Goal: Task Accomplishment & Management: Manage account settings

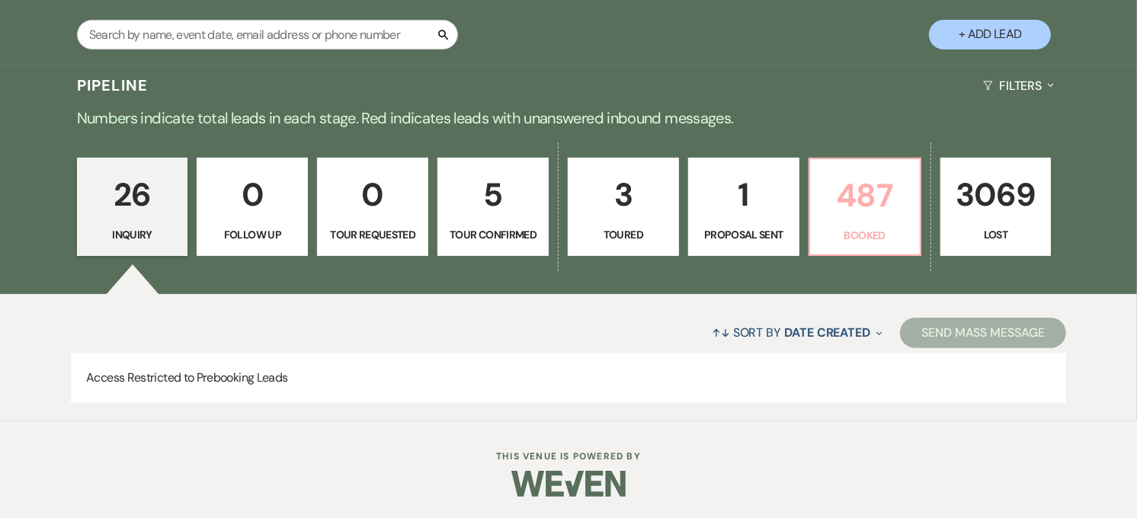
click at [840, 223] on link "487 Booked" at bounding box center [865, 207] width 113 height 99
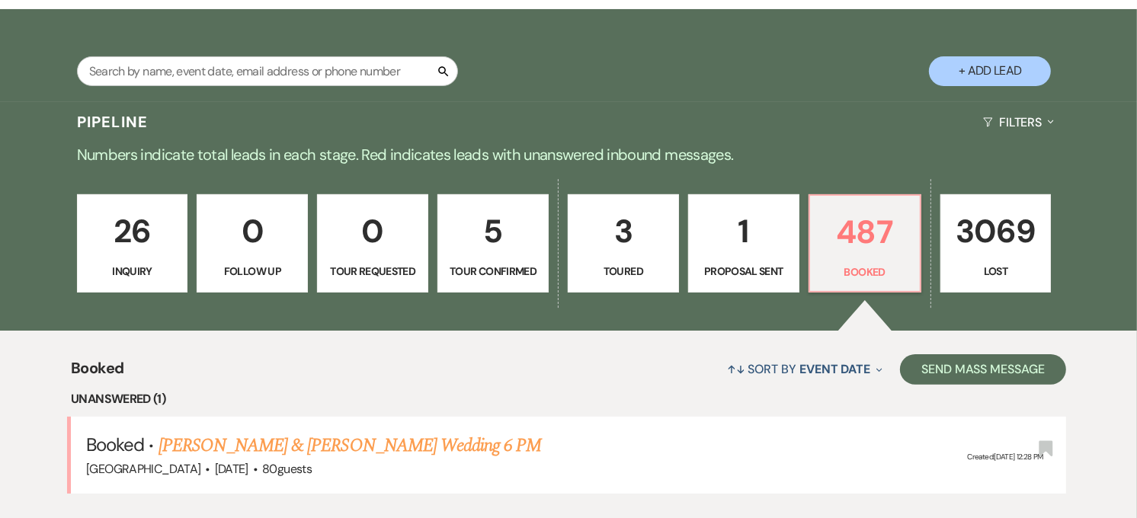
click at [248, 206] on p "0" at bounding box center [252, 231] width 91 height 51
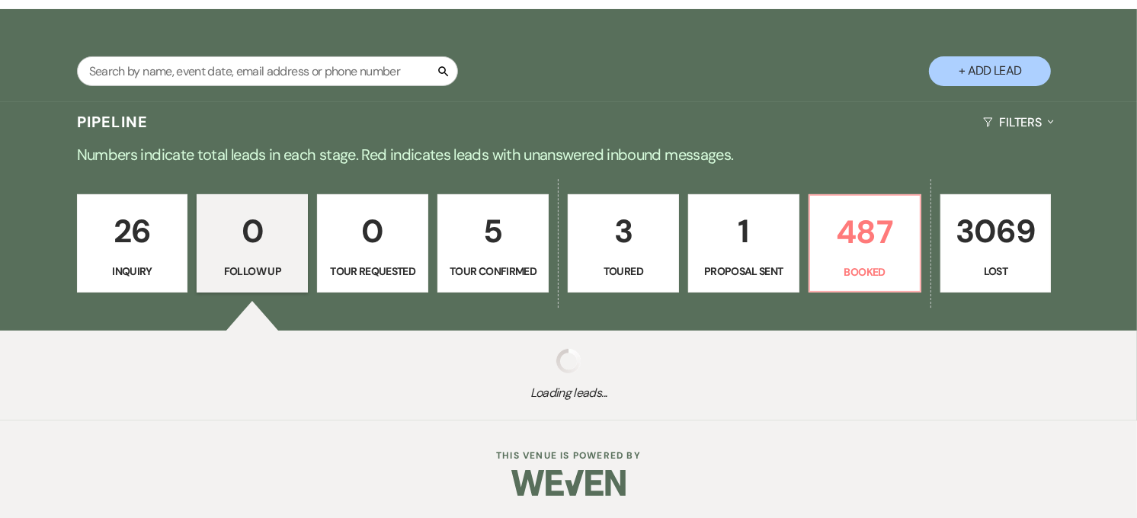
scroll to position [92, 0]
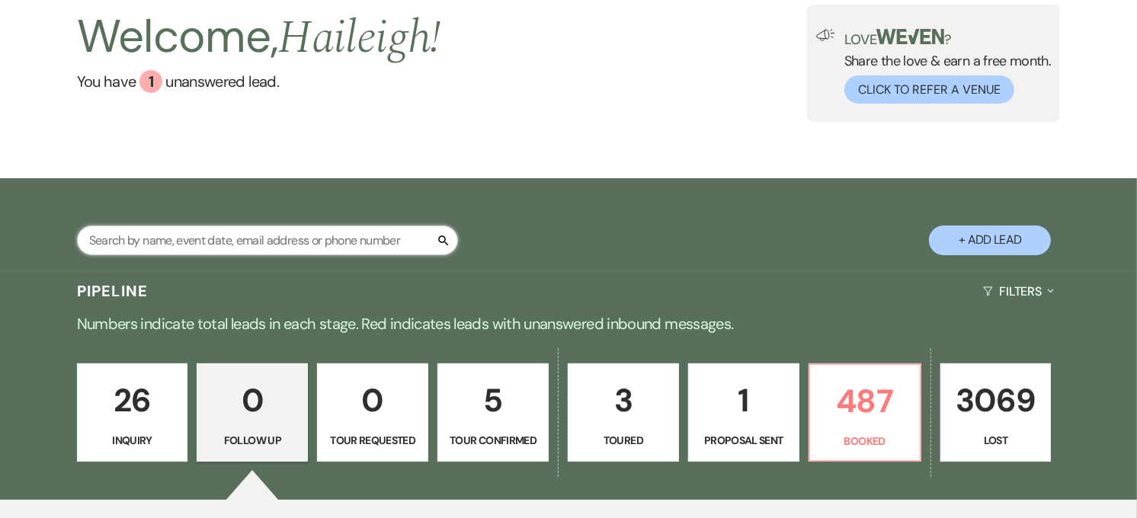
click at [252, 247] on input "text" at bounding box center [267, 241] width 381 height 30
click at [367, 248] on input "text" at bounding box center [267, 241] width 381 height 30
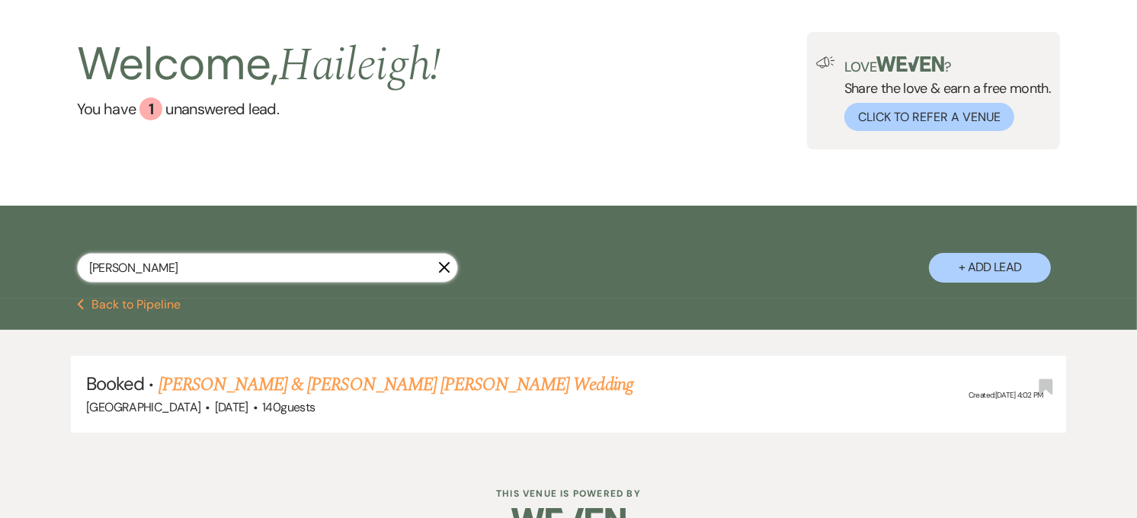
scroll to position [92, 0]
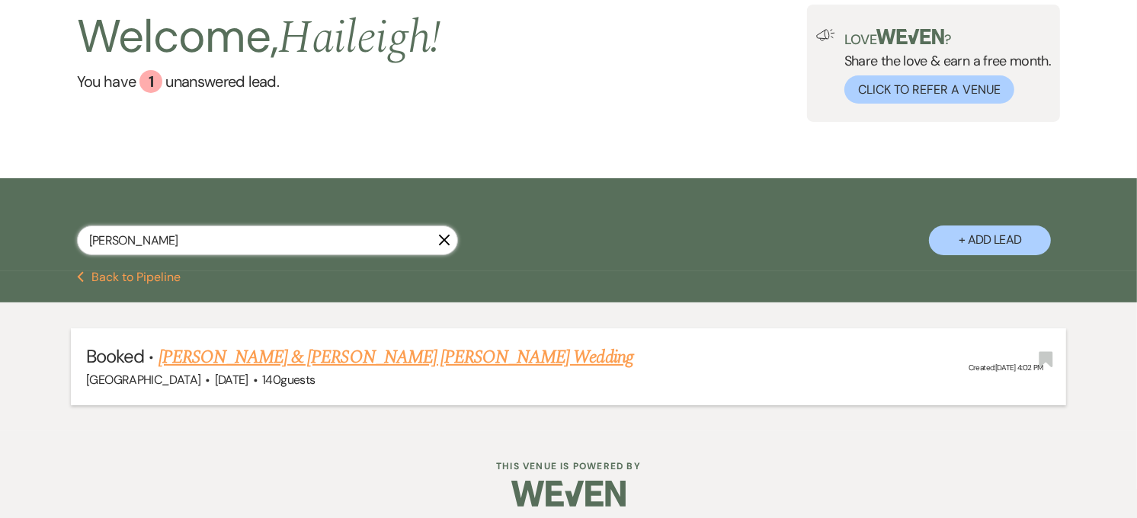
type input "[PERSON_NAME]"
click at [364, 359] on link "[PERSON_NAME] & [PERSON_NAME] [PERSON_NAME] Wedding" at bounding box center [396, 357] width 475 height 27
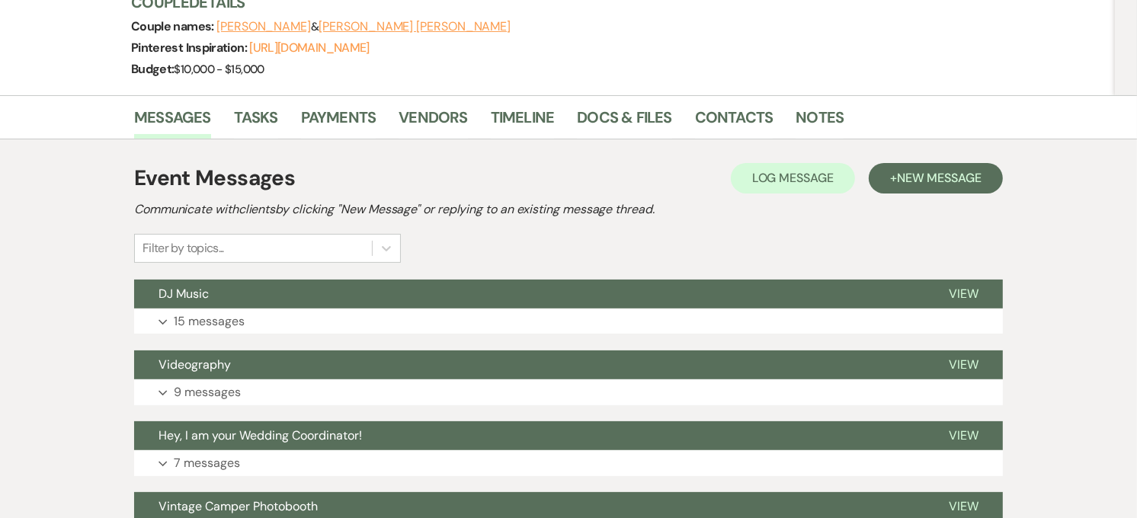
scroll to position [254, 0]
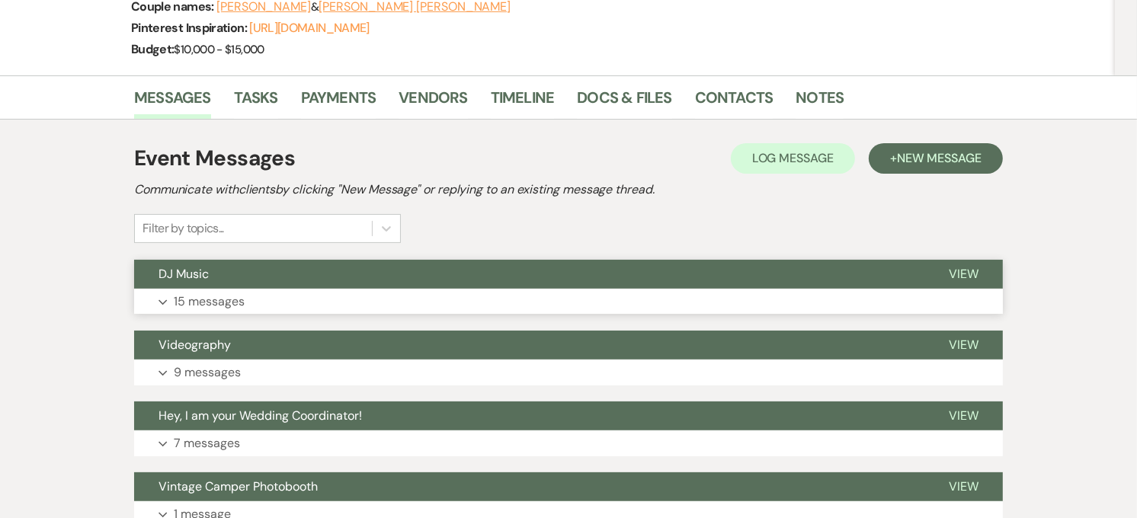
click at [316, 260] on button "DJ Music" at bounding box center [529, 274] width 791 height 29
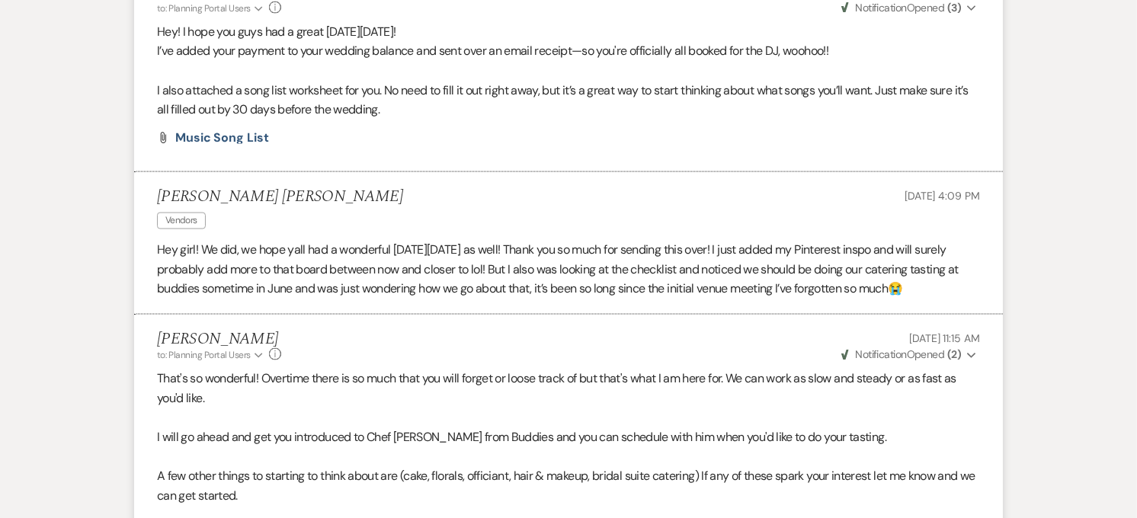
scroll to position [2117, 0]
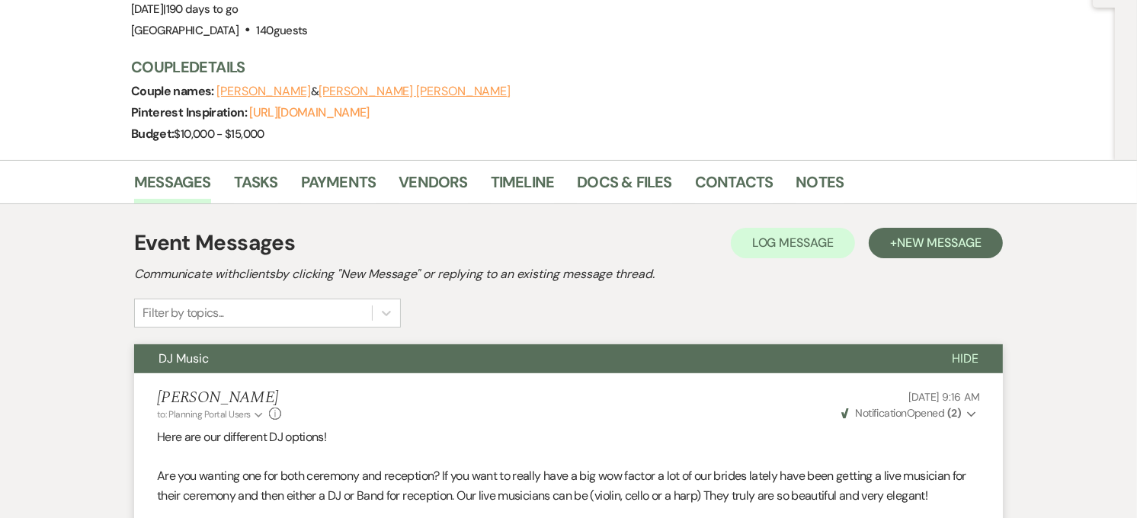
click at [320, 345] on button "DJ Music" at bounding box center [531, 359] width 794 height 29
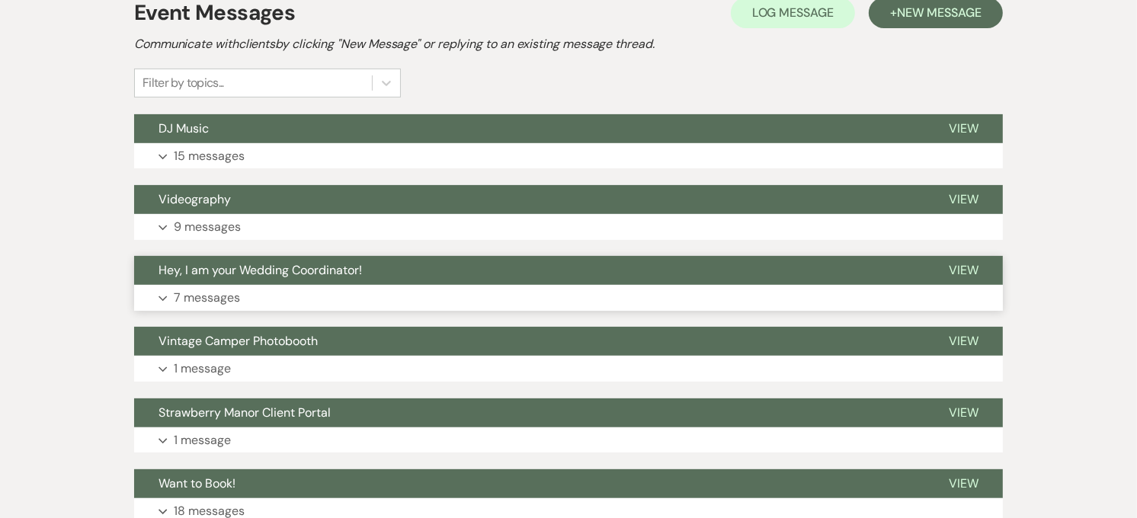
scroll to position [169, 0]
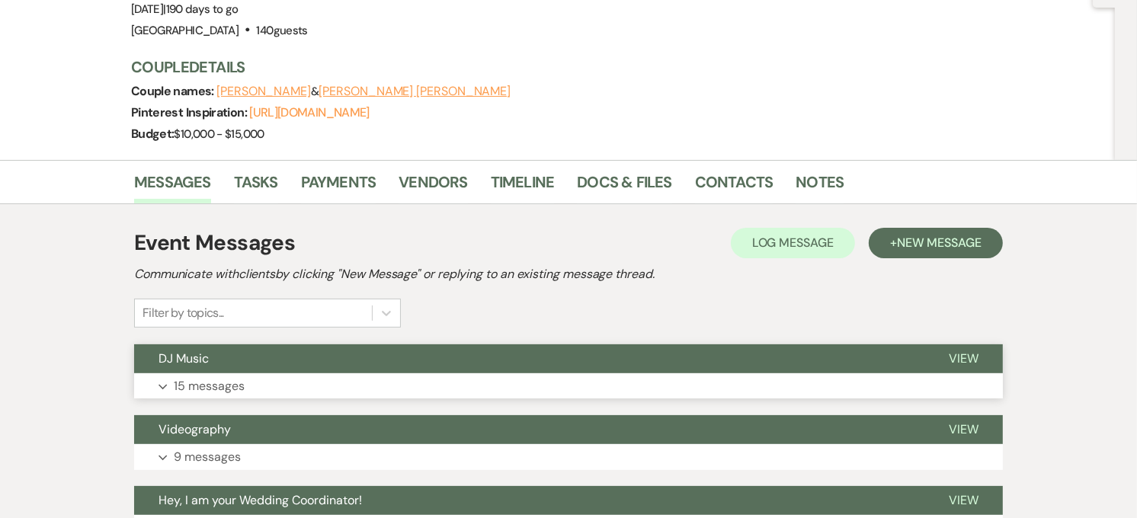
click at [349, 345] on button "DJ Music" at bounding box center [529, 359] width 791 height 29
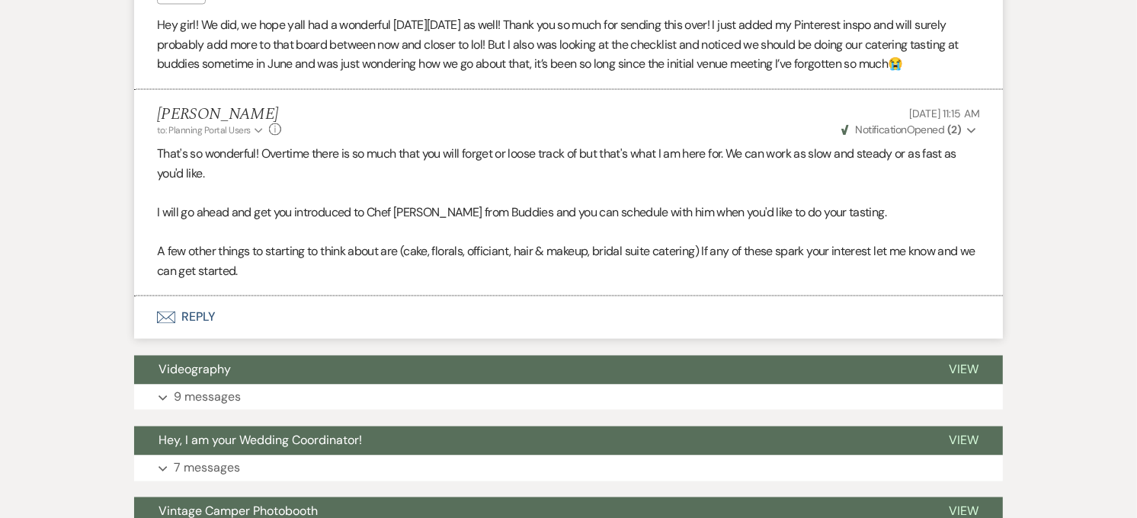
scroll to position [2209, 0]
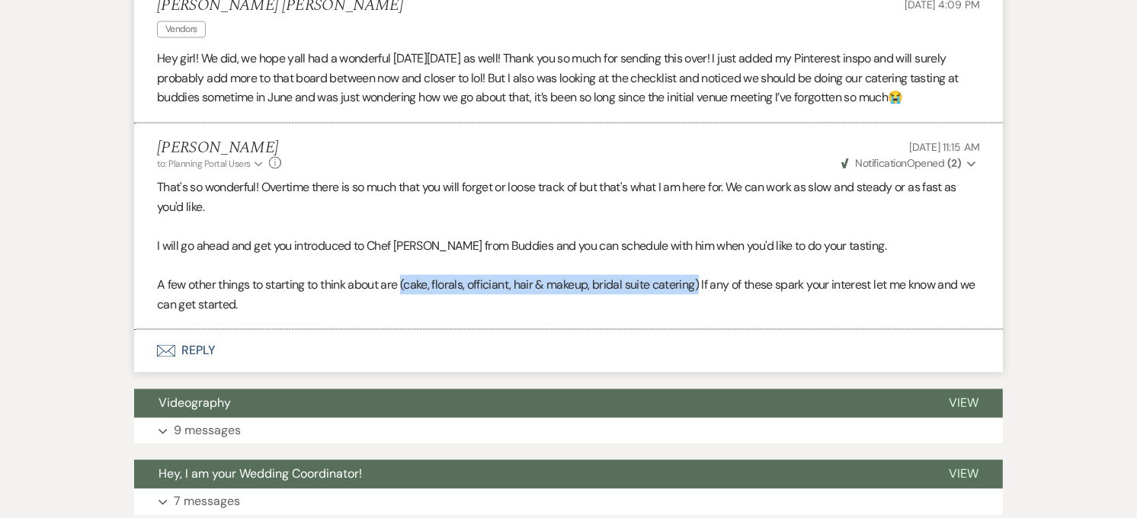
drag, startPoint x: 704, startPoint y: 230, endPoint x: 403, endPoint y: 230, distance: 301.1
click at [403, 275] on p "A few other things to starting to think about are (cake, florals, officiant, ha…" at bounding box center [568, 294] width 823 height 39
copy p "(cake, florals, officiant, hair & makeup, bridal suite catering)"
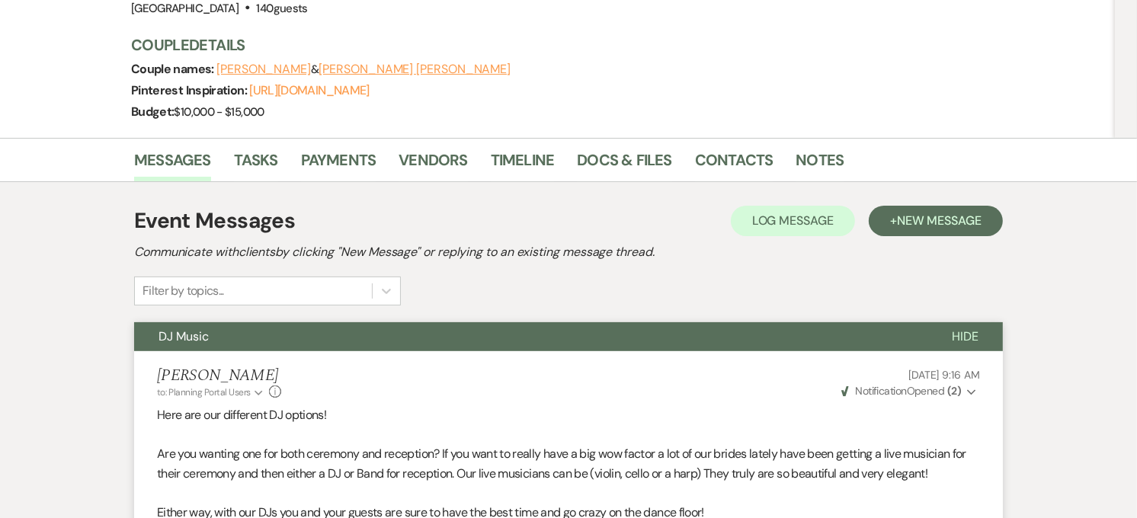
scroll to position [0, 0]
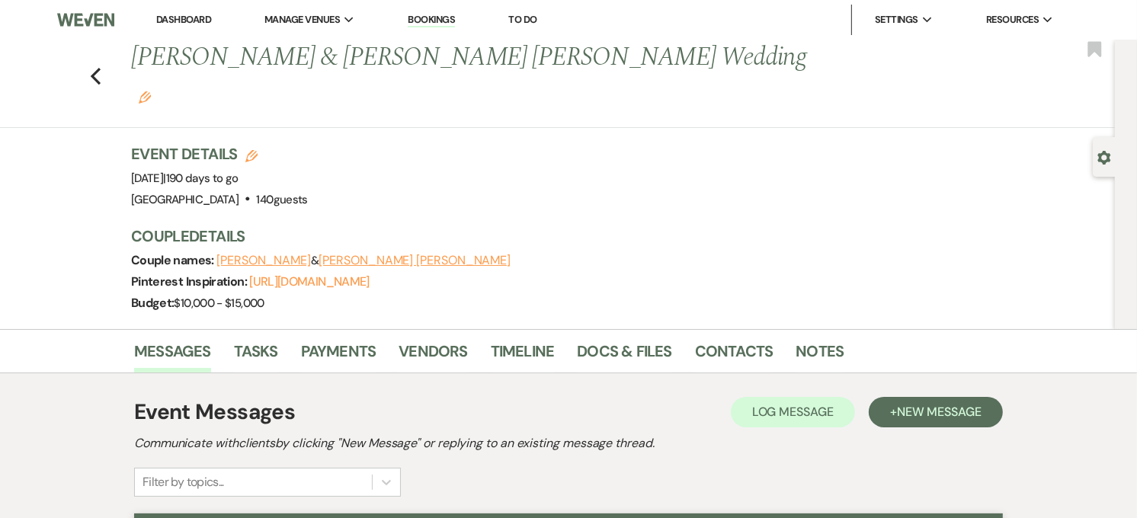
click at [191, 18] on link "Dashboard" at bounding box center [183, 19] width 55 height 13
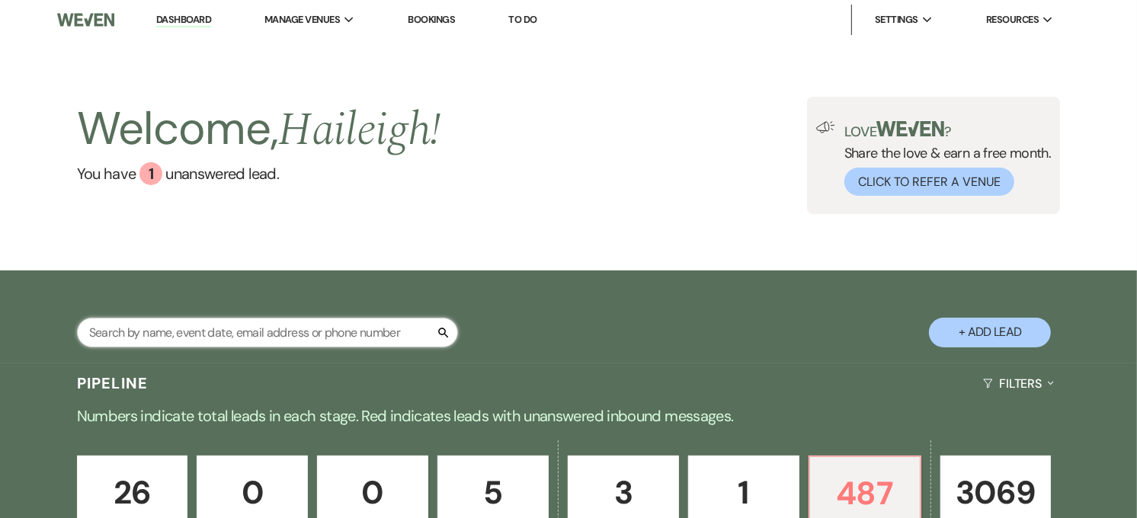
click at [229, 330] on input "text" at bounding box center [267, 333] width 381 height 30
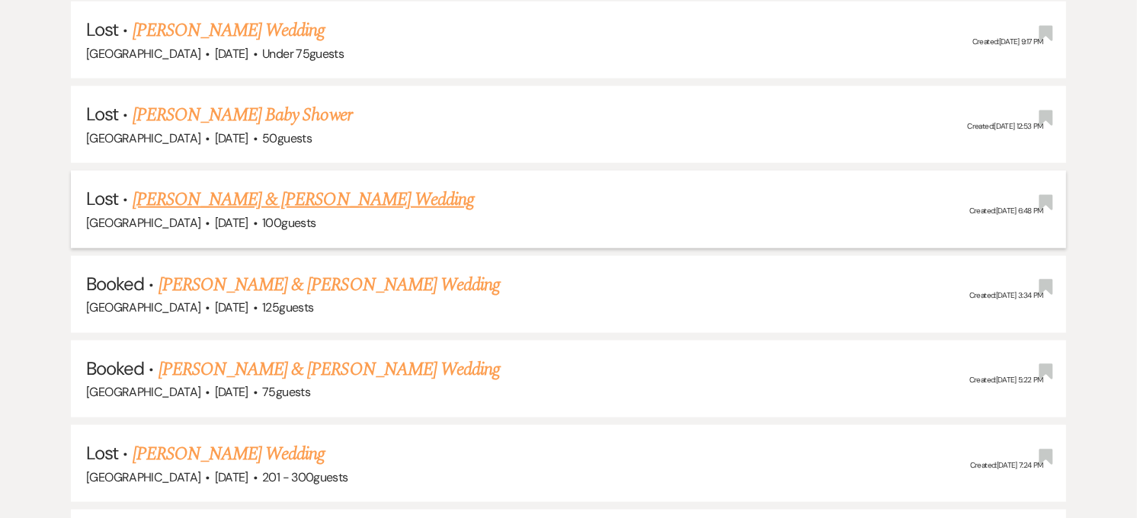
scroll to position [1439, 0]
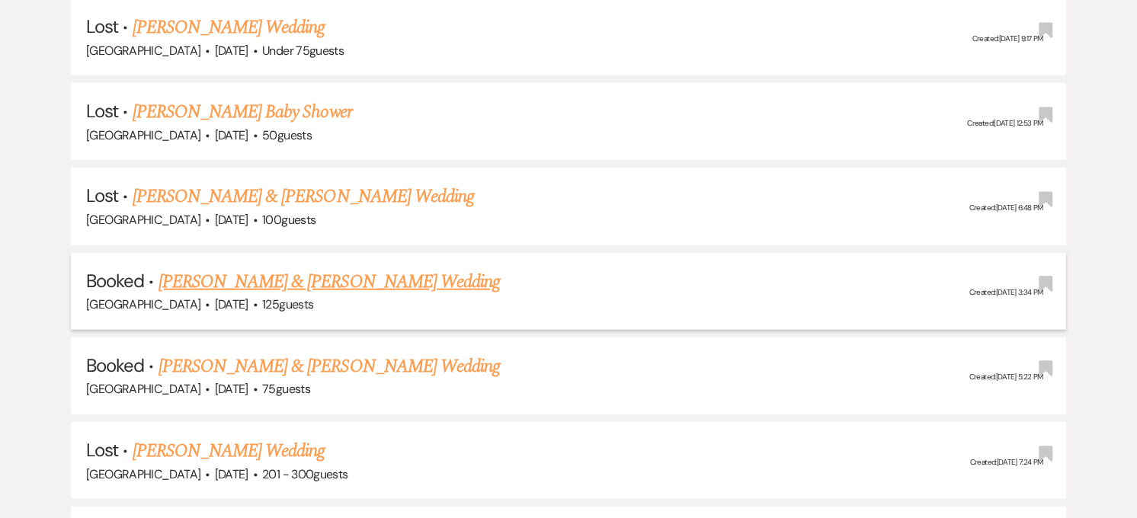
type input "[PERSON_NAME]"
click at [265, 269] on link "[PERSON_NAME] & [PERSON_NAME] Wedding" at bounding box center [330, 281] width 342 height 27
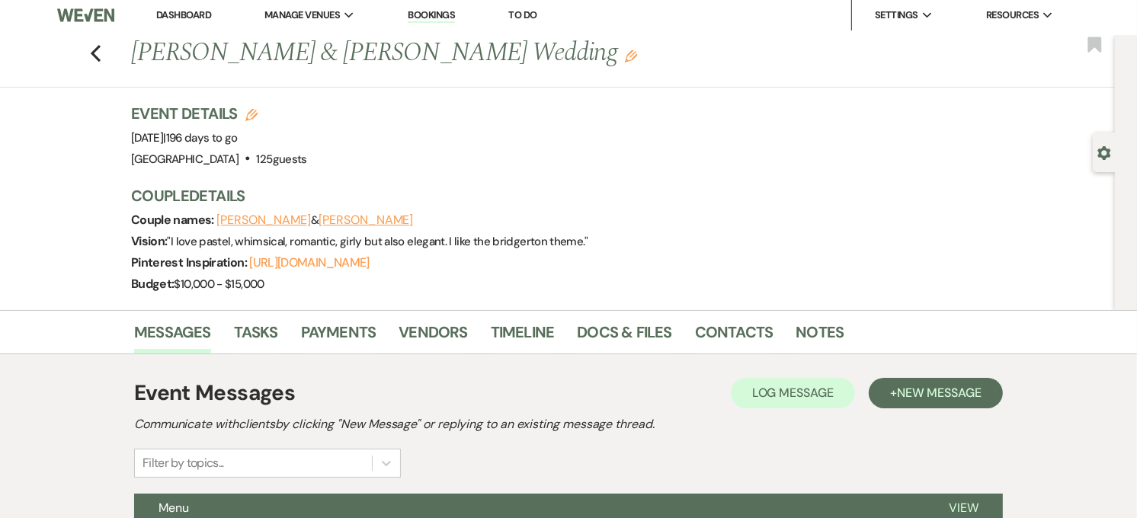
scroll to position [338, 0]
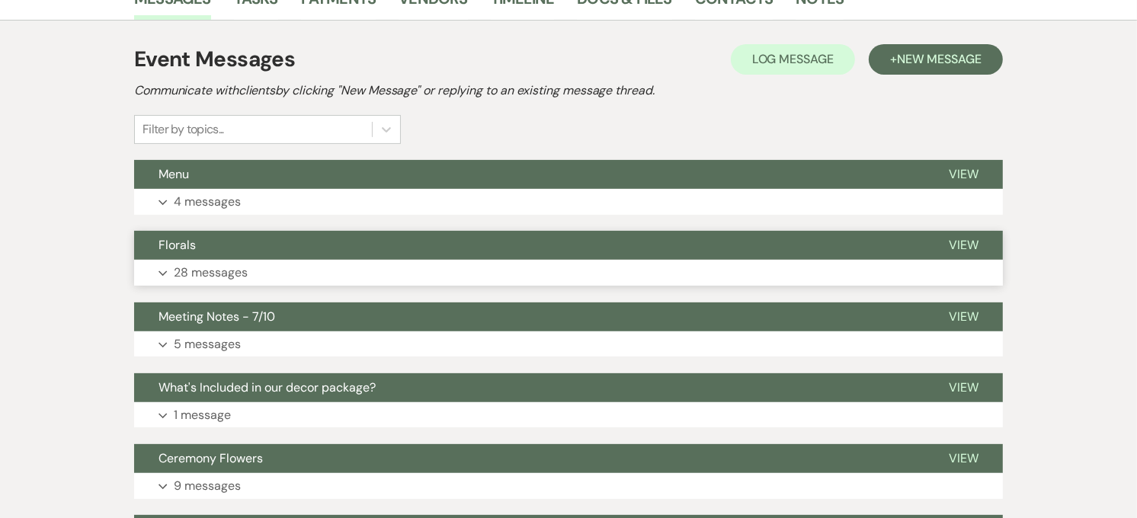
click at [261, 241] on button "Florals" at bounding box center [529, 245] width 791 height 29
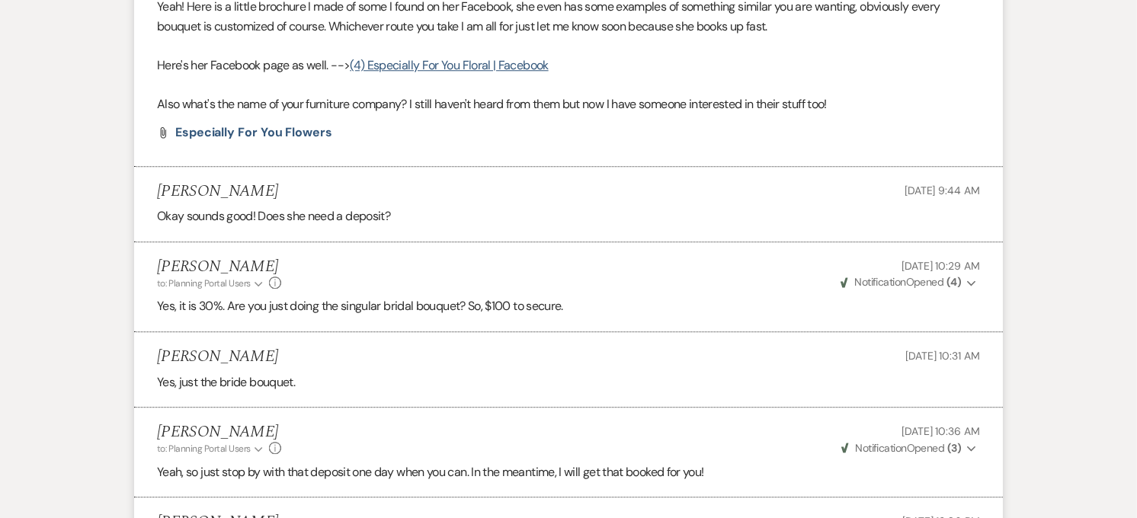
scroll to position [3559, 0]
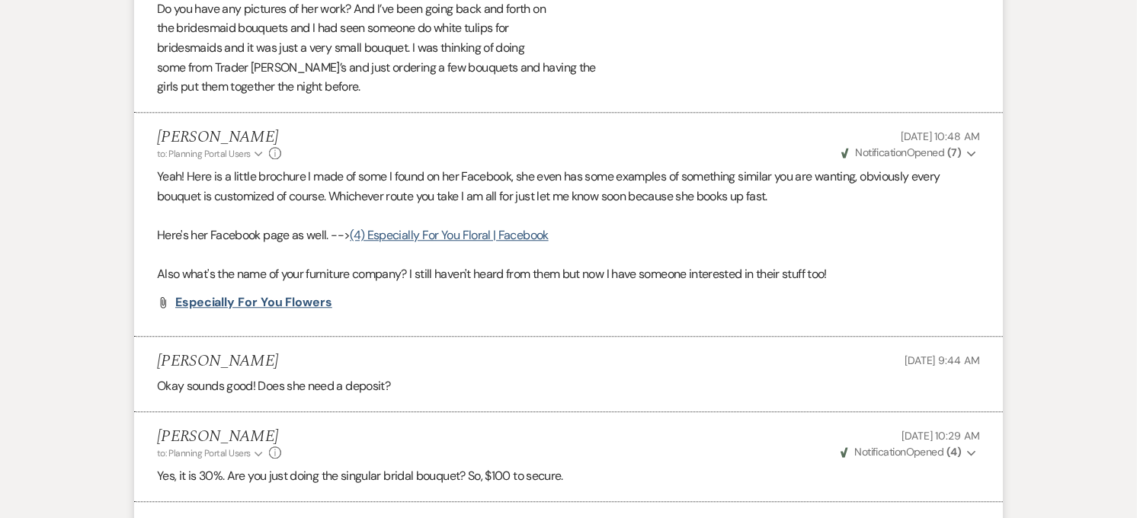
click at [278, 300] on span "Especially For You Flowers" at bounding box center [253, 302] width 157 height 16
click at [436, 156] on div "[PERSON_NAME] to: Planning Portal Users Expand Info [DATE] 10:48 AM Weven Check…" at bounding box center [568, 144] width 823 height 33
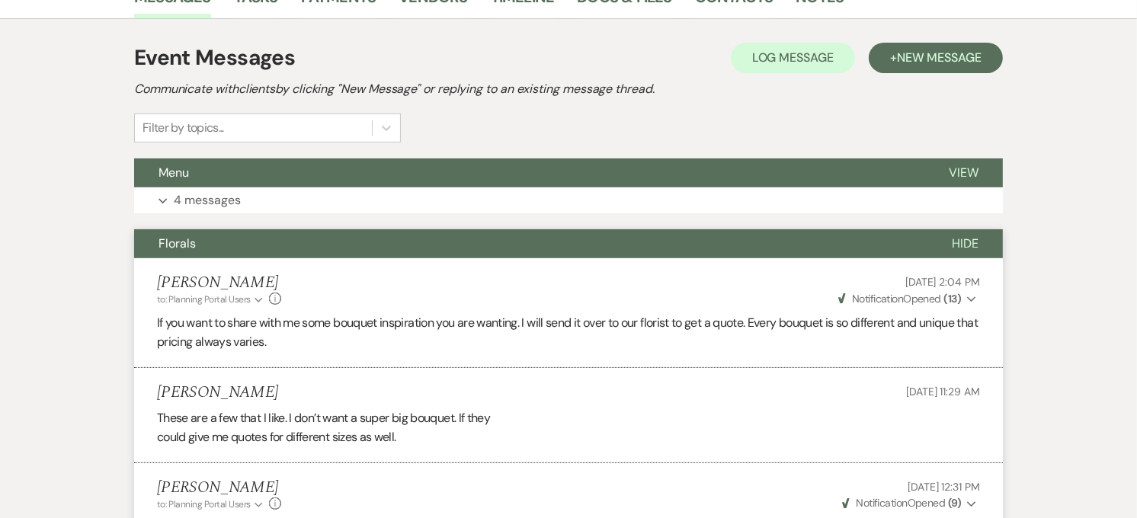
scroll to position [0, 0]
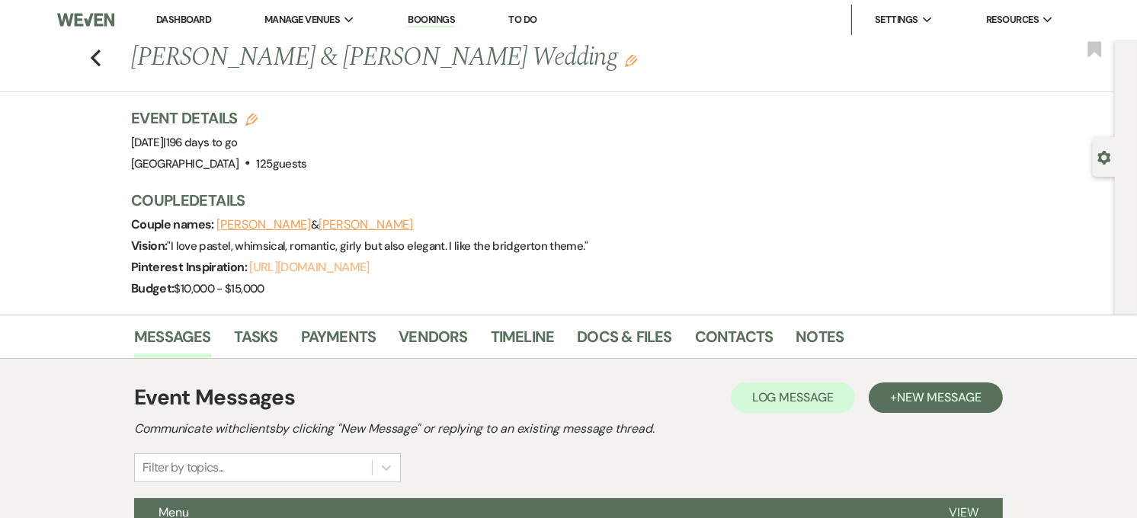
click at [330, 269] on link "[URL][DOMAIN_NAME]" at bounding box center [309, 267] width 120 height 16
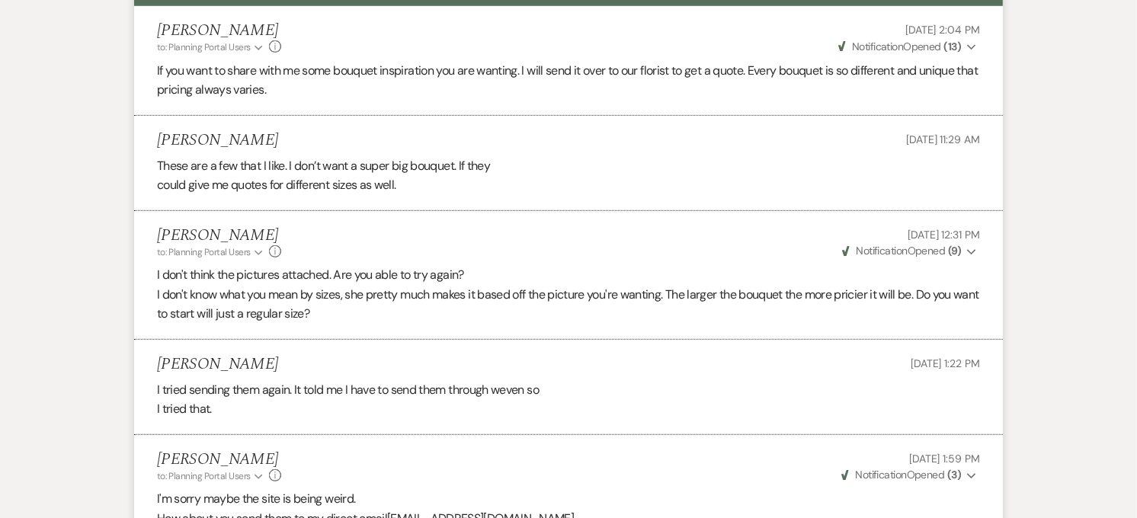
scroll to position [1016, 0]
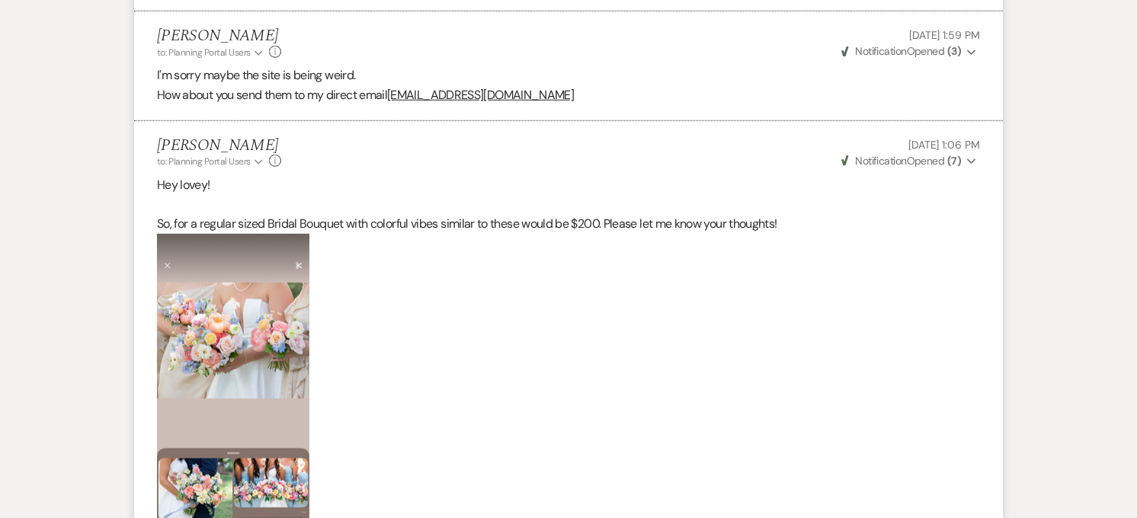
click at [271, 390] on img at bounding box center [233, 399] width 152 height 331
drag, startPoint x: 271, startPoint y: 390, endPoint x: 422, endPoint y: 416, distance: 153.3
click at [422, 416] on p at bounding box center [568, 399] width 823 height 331
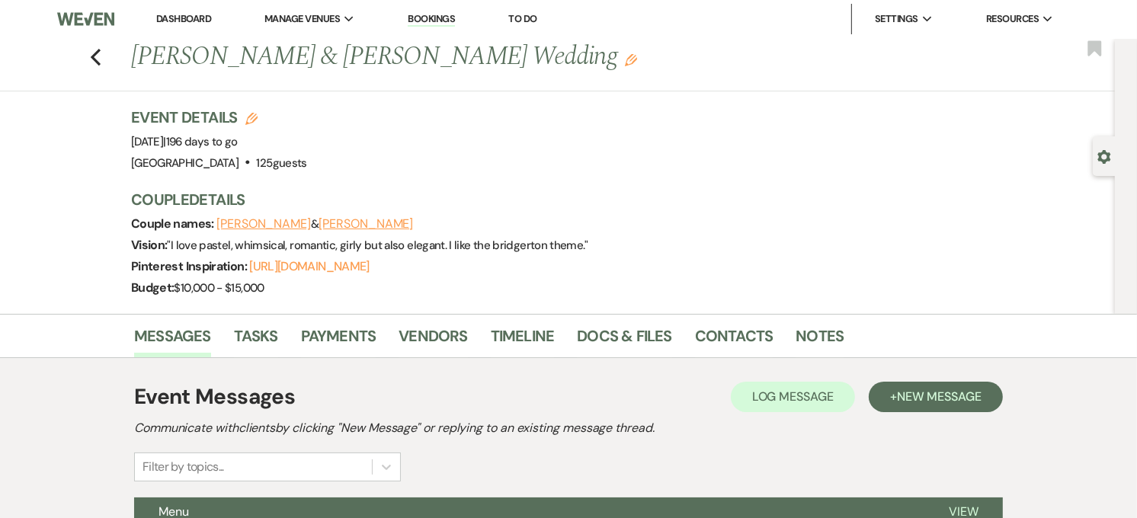
scroll to position [0, 0]
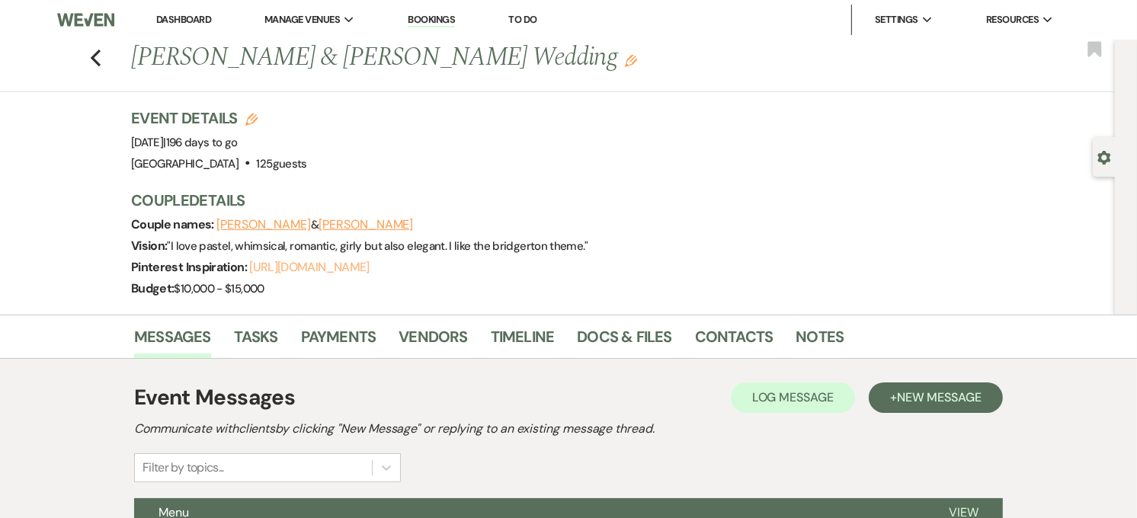
click at [313, 269] on link "[URL][DOMAIN_NAME]" at bounding box center [309, 267] width 120 height 16
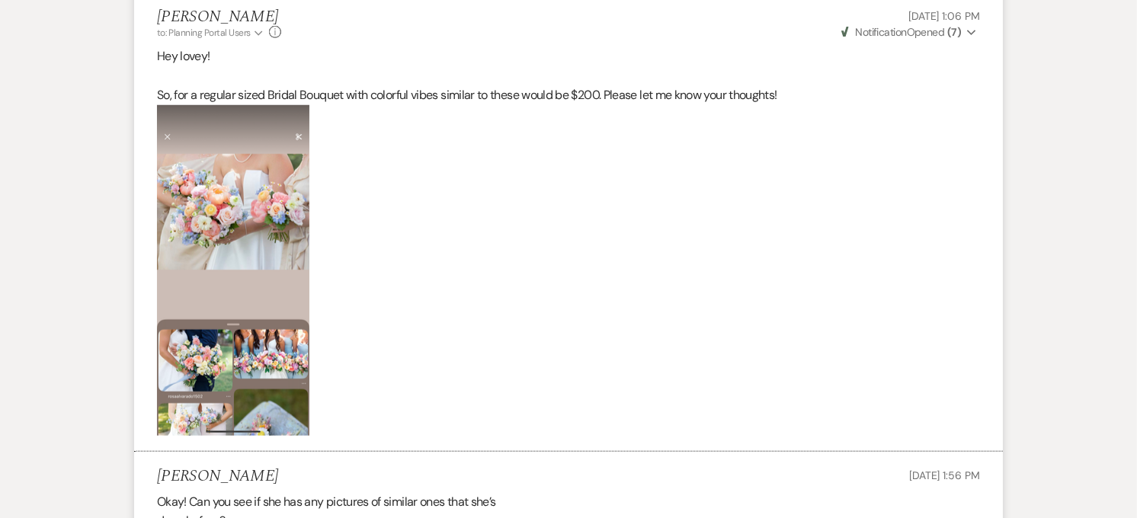
scroll to position [1186, 0]
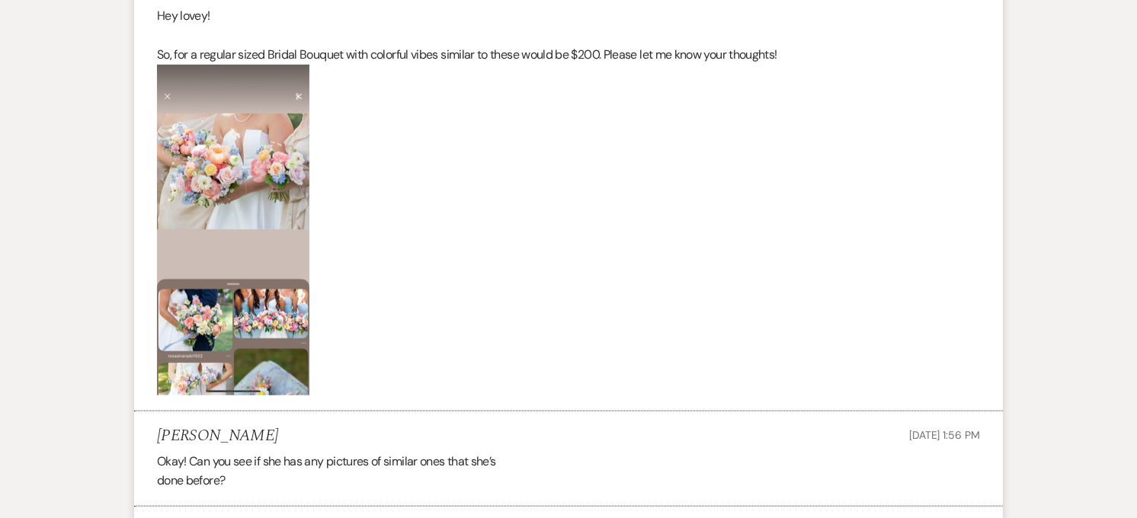
drag, startPoint x: 285, startPoint y: 217, endPoint x: 402, endPoint y: 145, distance: 136.9
click at [402, 145] on p at bounding box center [568, 230] width 823 height 331
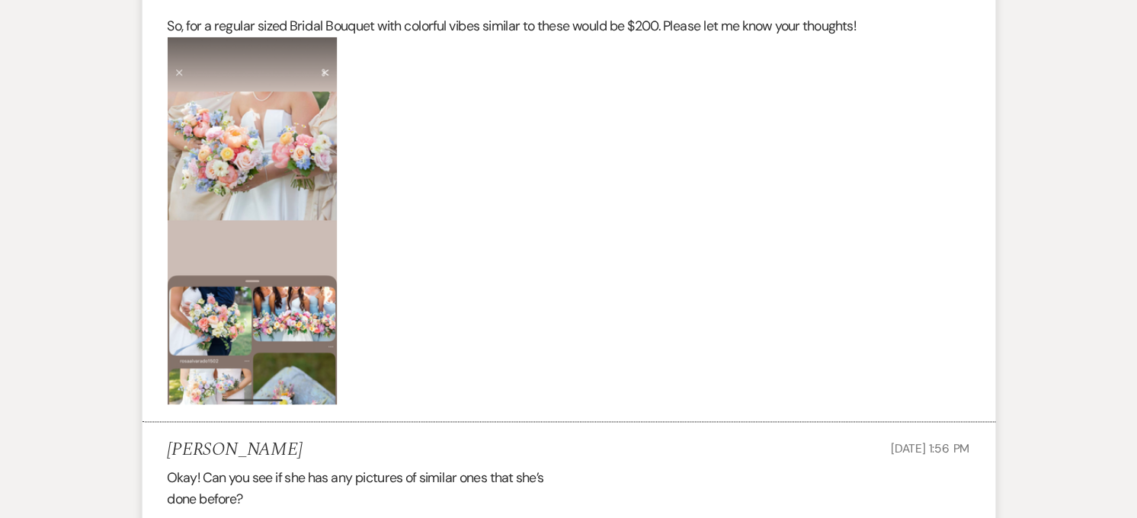
scroll to position [1216, 0]
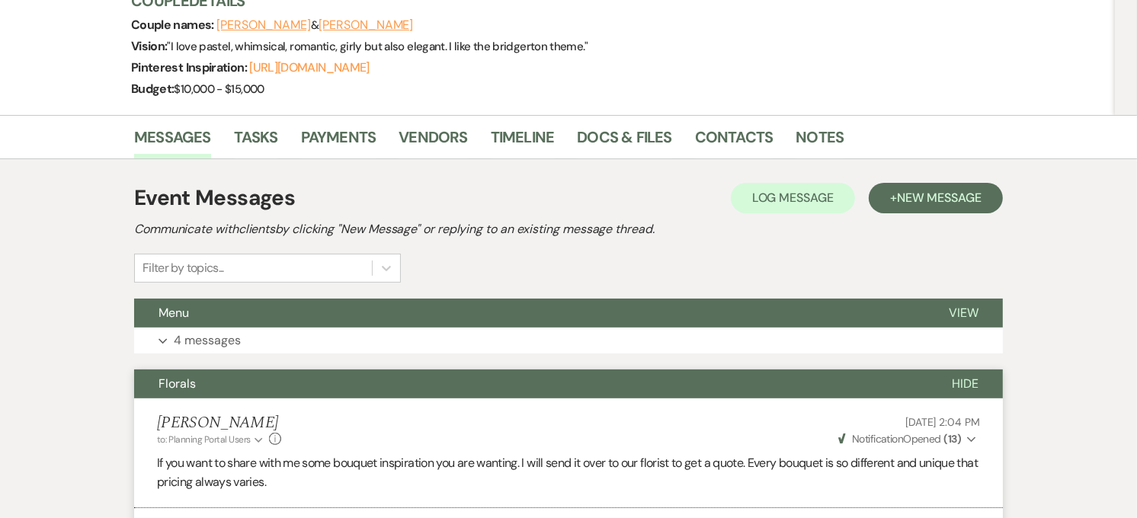
click at [267, 395] on button "Florals" at bounding box center [531, 384] width 794 height 29
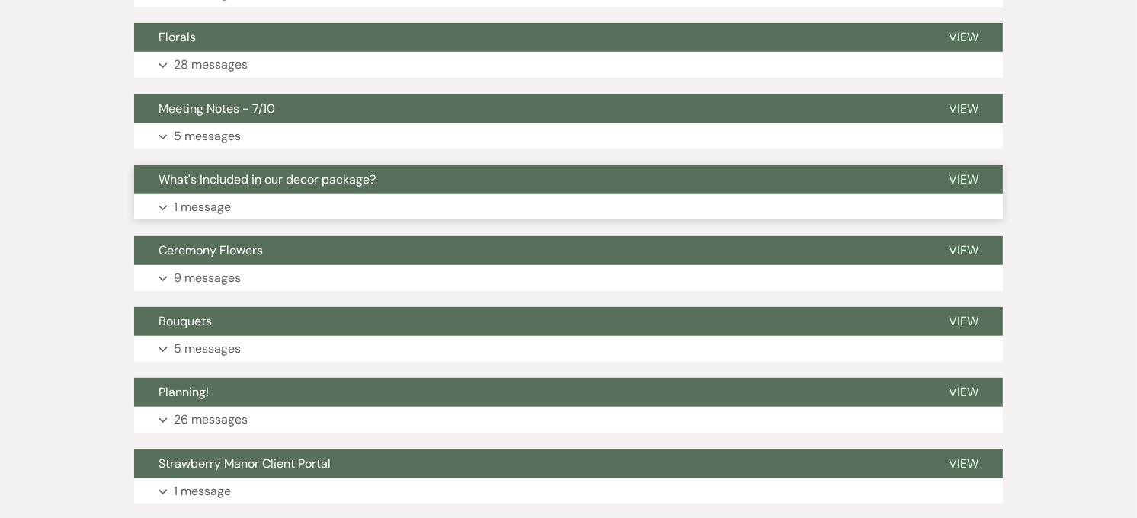
scroll to position [538, 0]
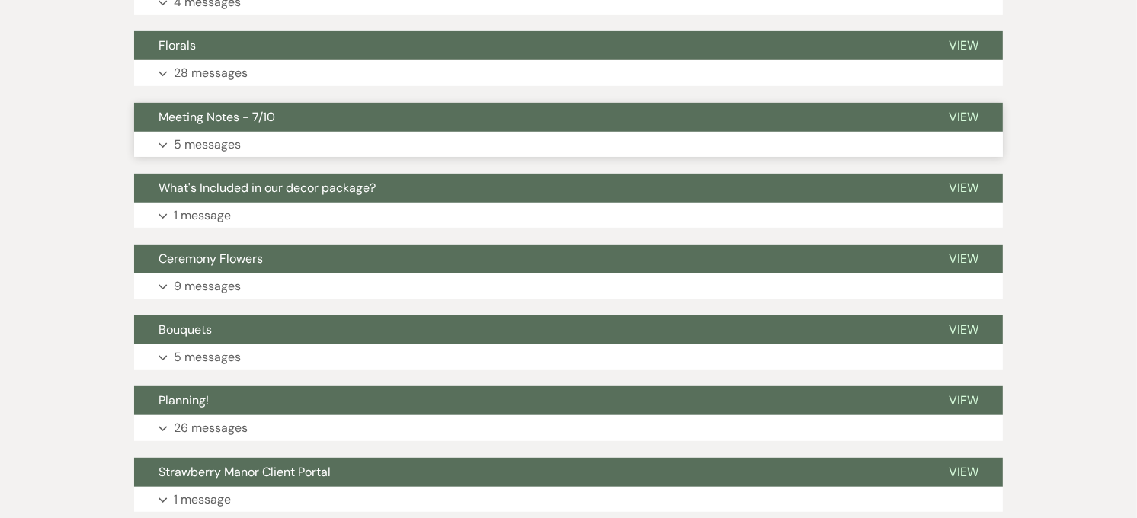
click at [255, 127] on button "Meeting Notes - 7/10" at bounding box center [529, 117] width 791 height 29
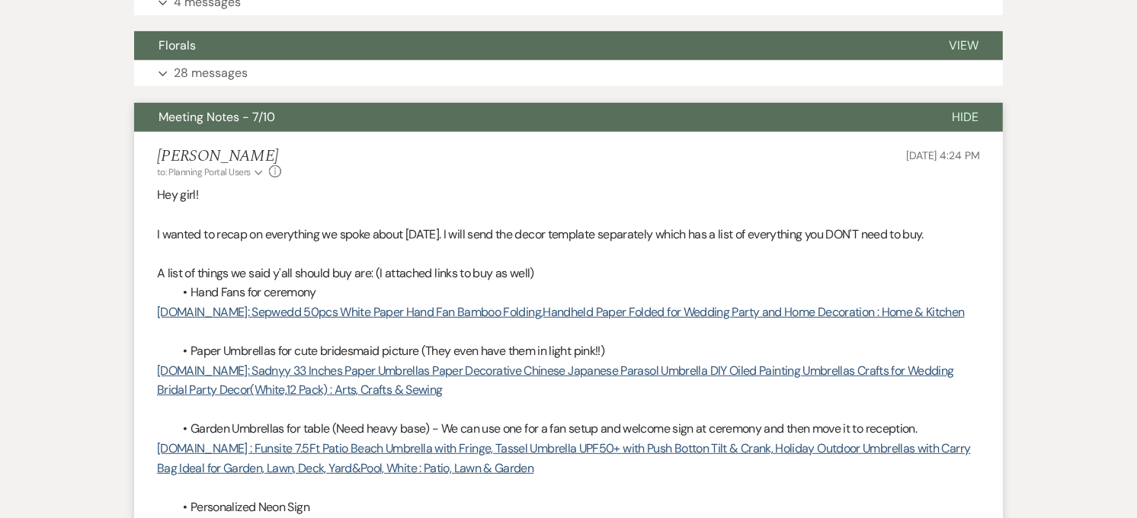
click at [255, 127] on button "Meeting Notes - 7/10" at bounding box center [531, 117] width 794 height 29
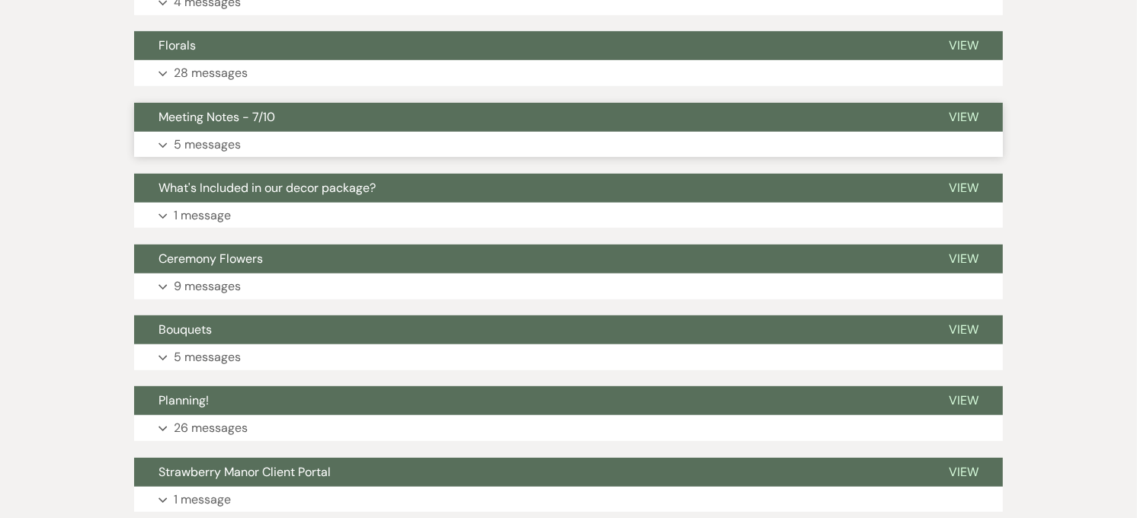
click at [317, 141] on button "Expand 5 messages" at bounding box center [568, 145] width 869 height 26
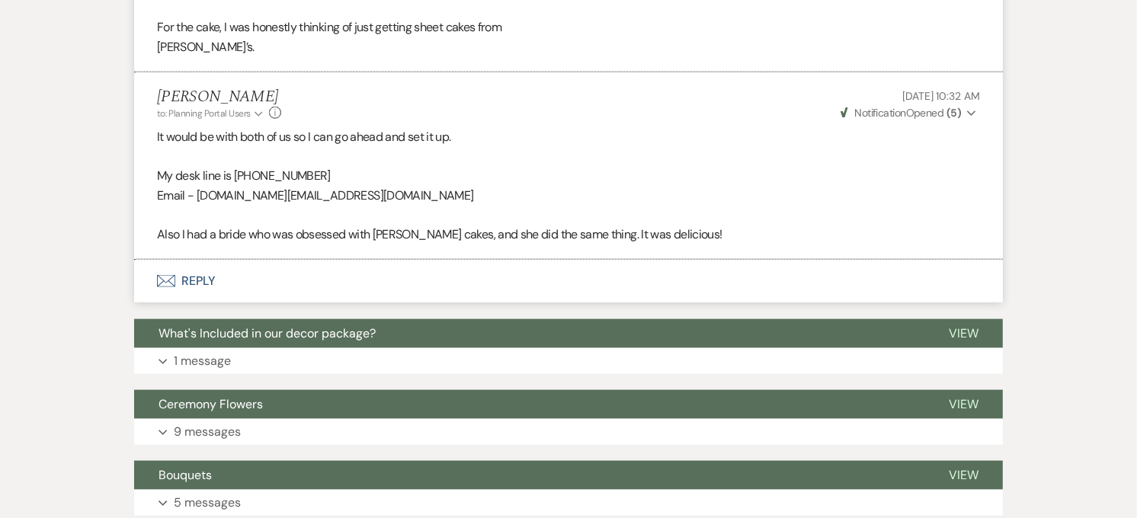
scroll to position [1640, 0]
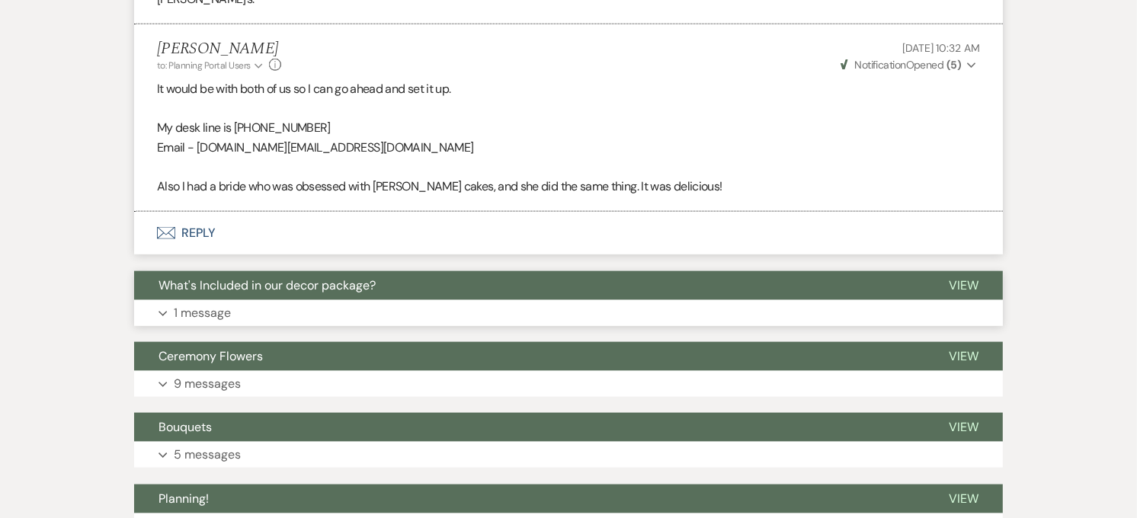
click at [325, 272] on button "What's Included in our decor package?" at bounding box center [529, 285] width 791 height 29
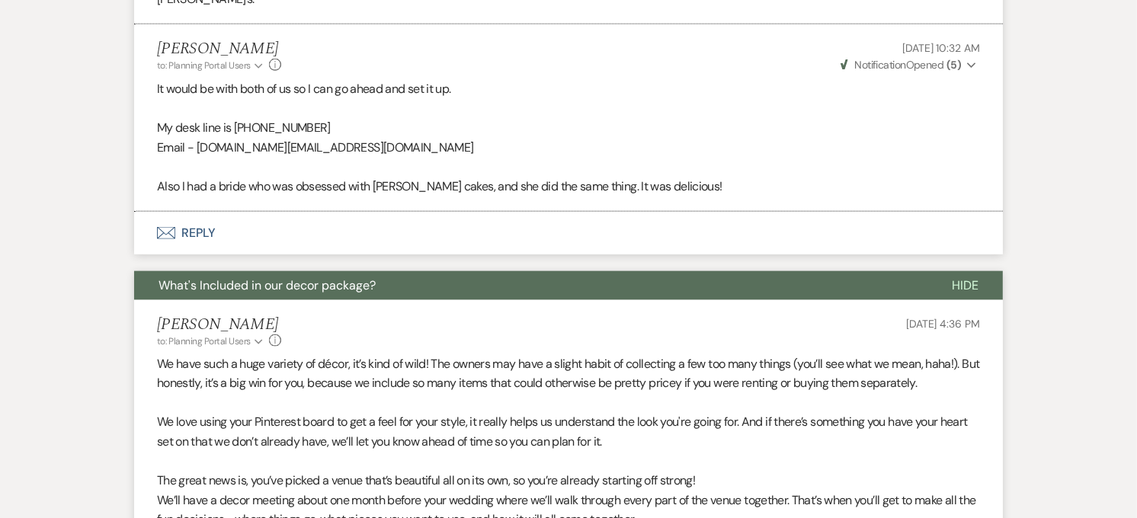
click at [325, 272] on button "What's Included in our decor package?" at bounding box center [531, 285] width 794 height 29
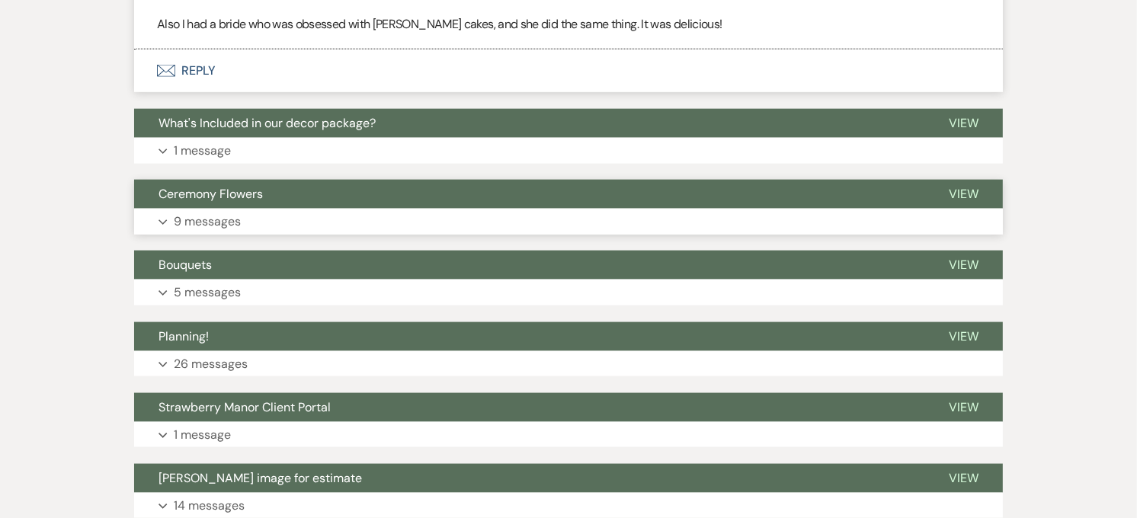
scroll to position [1809, 0]
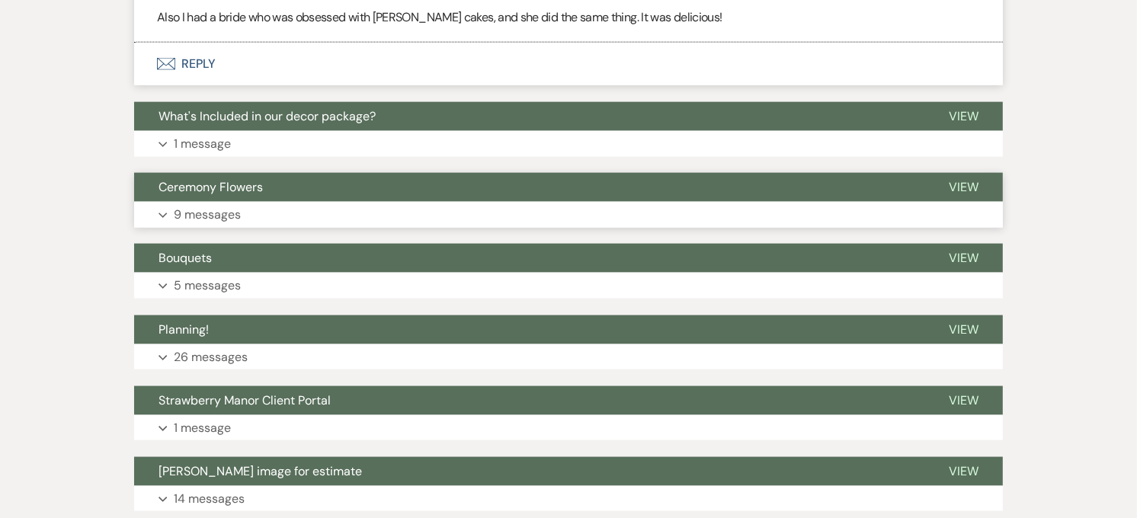
click at [305, 200] on button "Ceremony Flowers" at bounding box center [529, 187] width 791 height 29
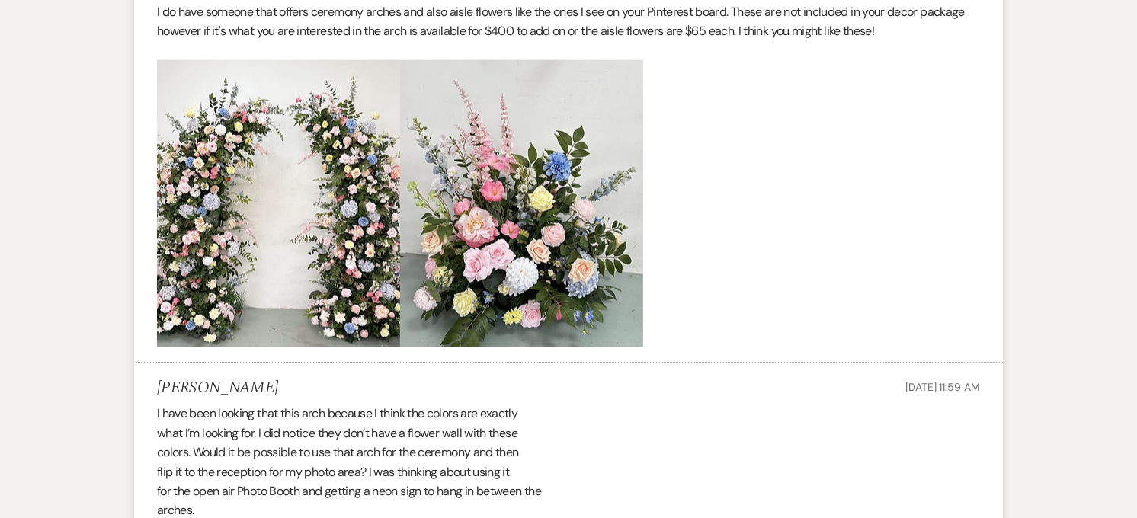
scroll to position [1810, 0]
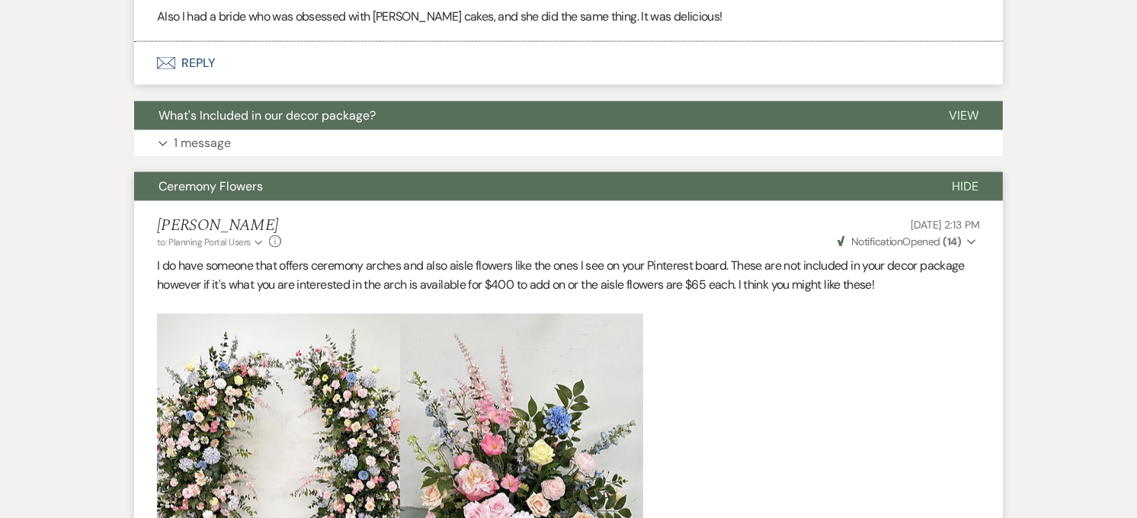
click at [305, 192] on button "Ceremony Flowers" at bounding box center [531, 186] width 794 height 29
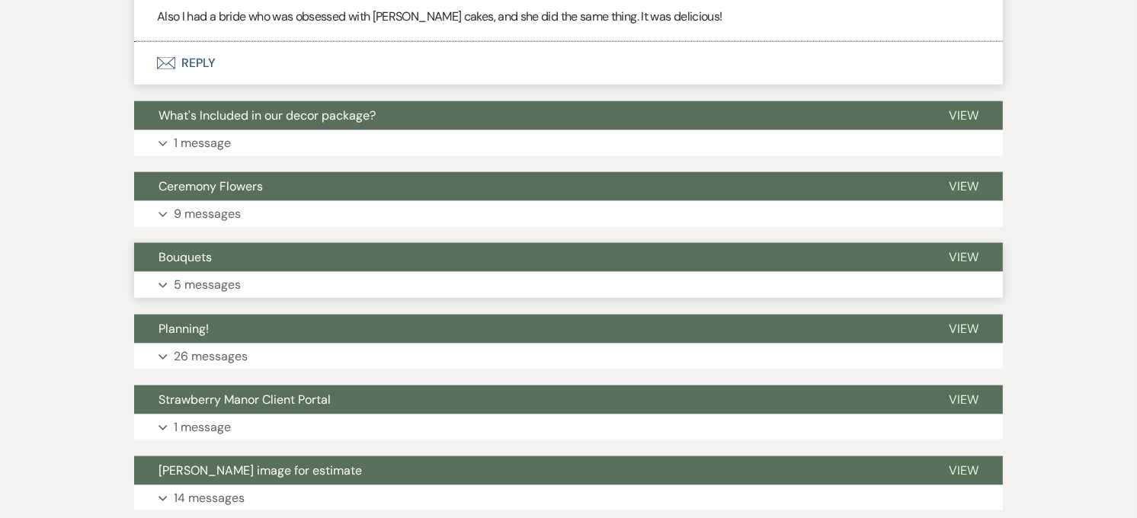
click at [287, 261] on button "Bouquets" at bounding box center [529, 257] width 791 height 29
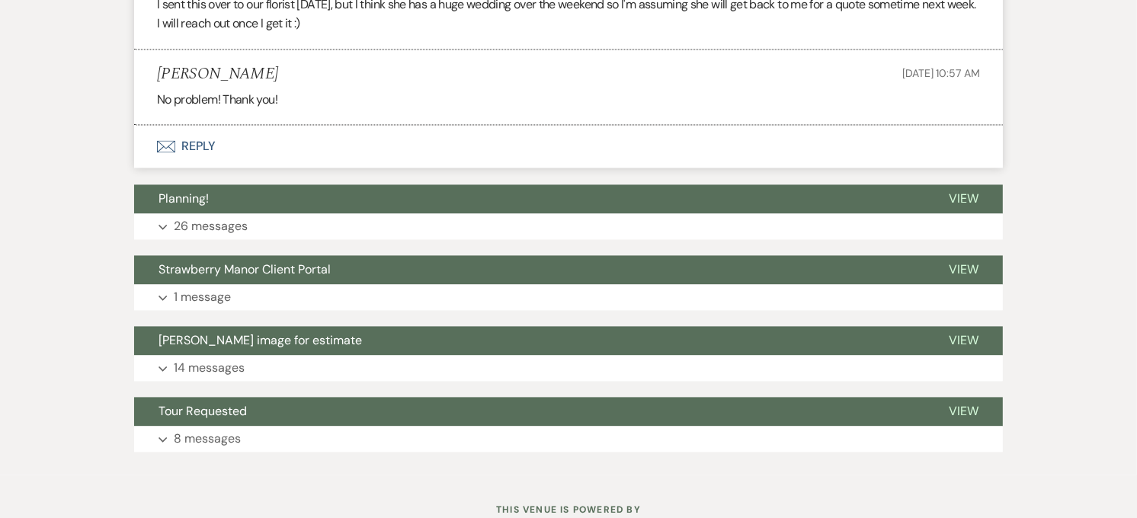
scroll to position [2742, 0]
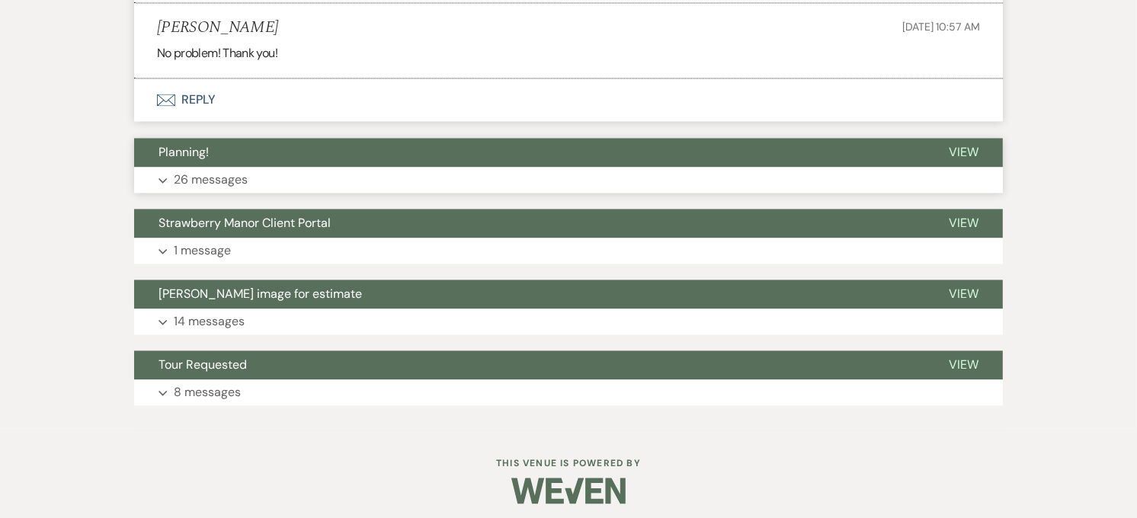
click at [278, 172] on button "Expand 26 messages" at bounding box center [568, 180] width 869 height 26
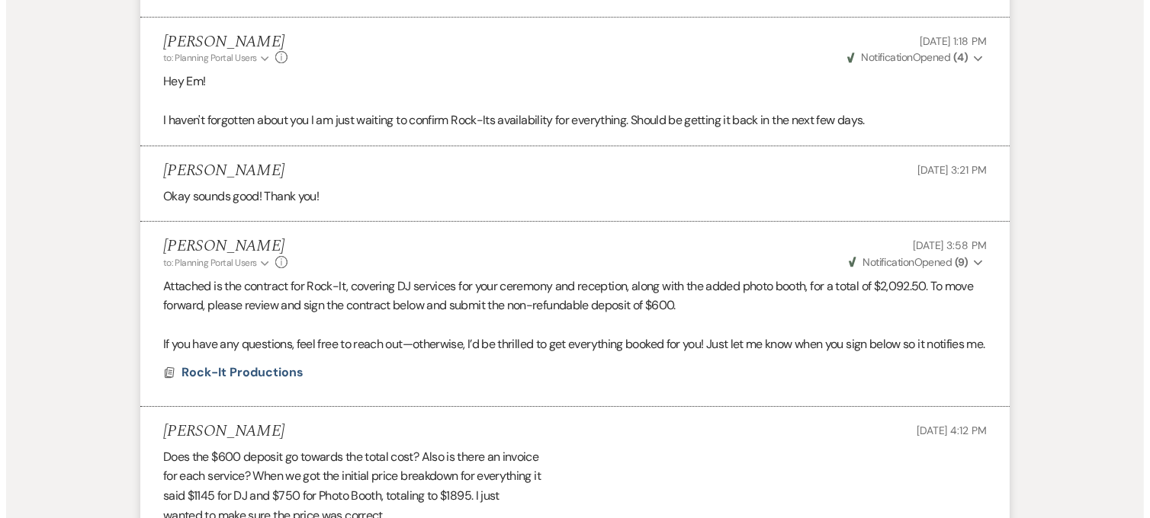
scroll to position [4776, 0]
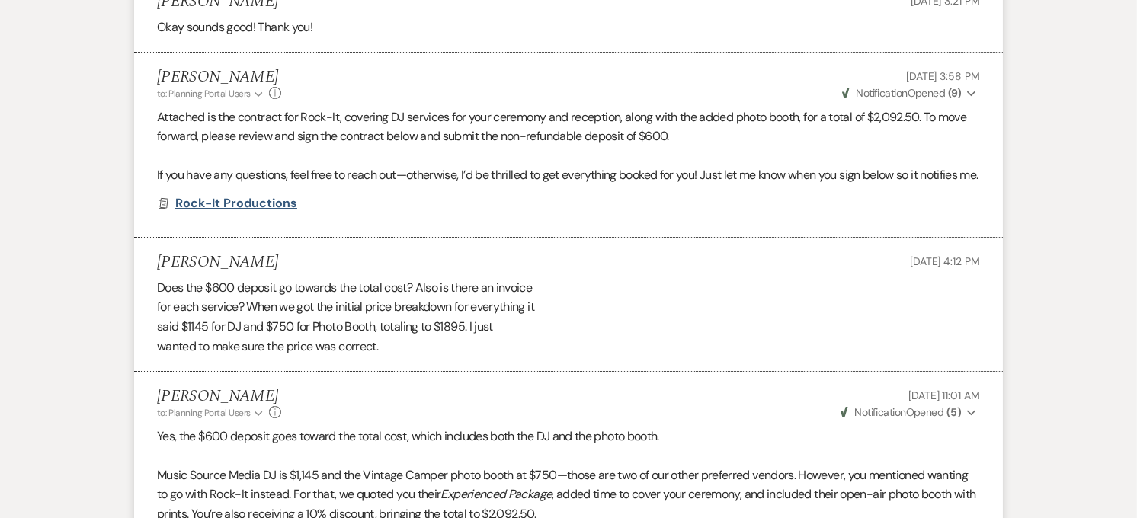
click at [249, 211] on span "Rock-It Productions" at bounding box center [236, 203] width 122 height 16
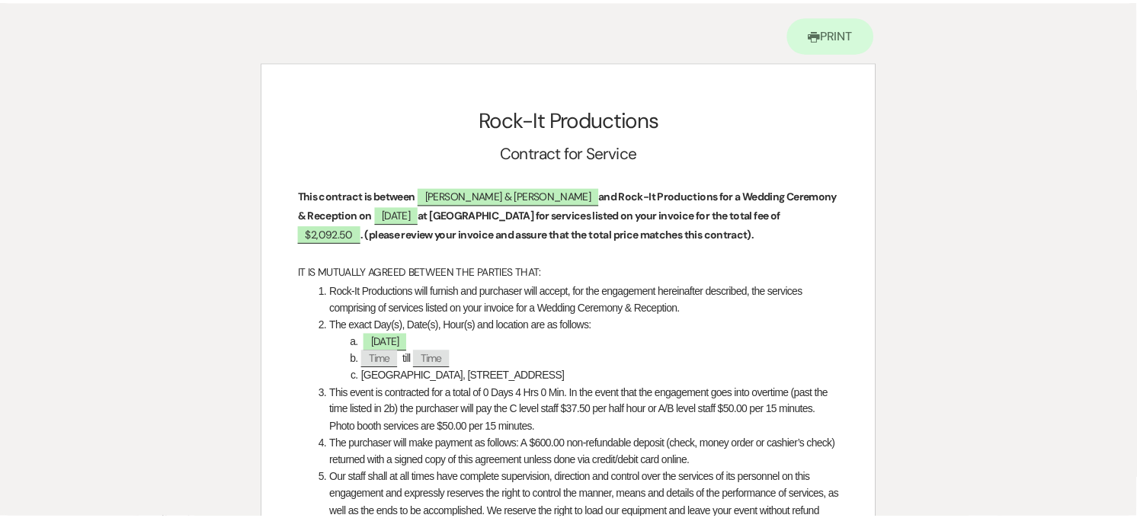
scroll to position [0, 0]
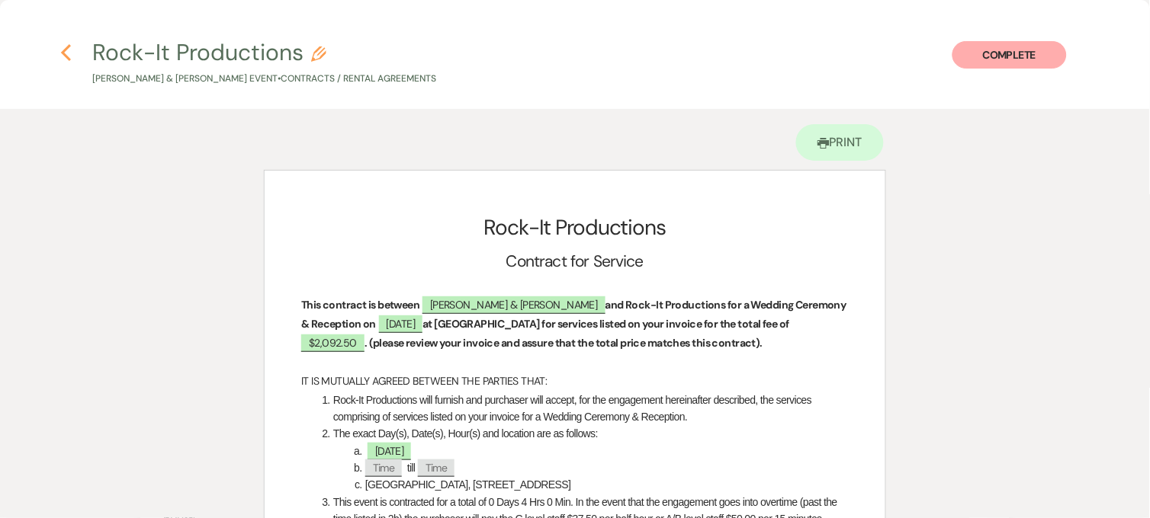
click at [69, 51] on icon "Previous" at bounding box center [65, 52] width 11 height 18
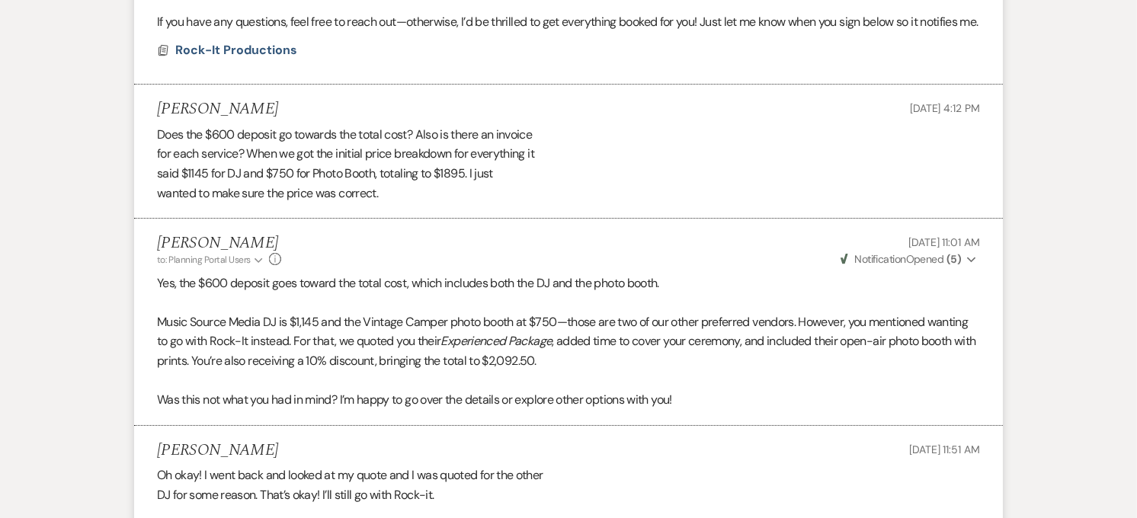
scroll to position [4945, 0]
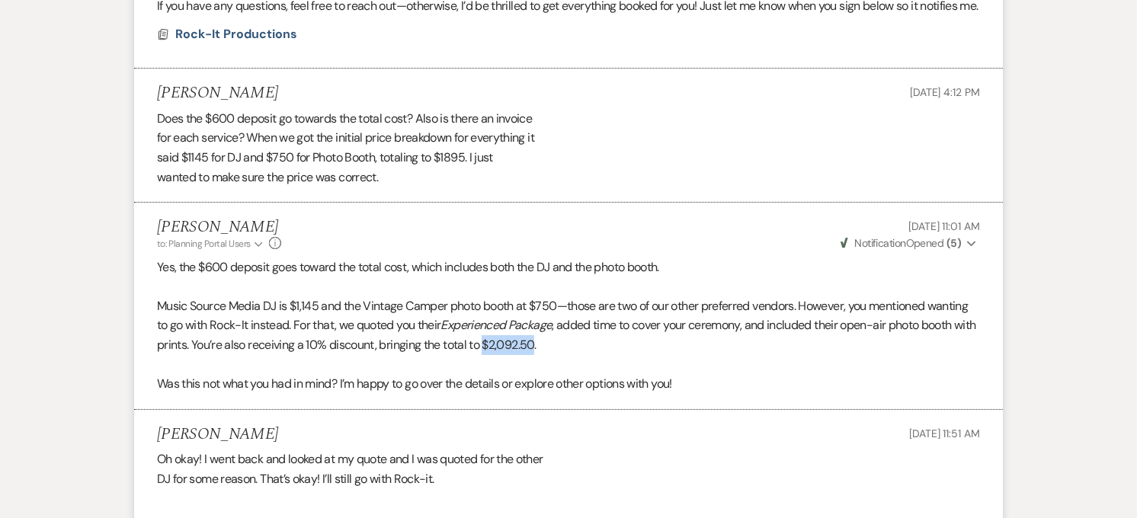
drag, startPoint x: 561, startPoint y: 364, endPoint x: 512, endPoint y: 371, distance: 49.2
click at [512, 355] on p "Music Source Media DJ is $1,145 and the Vintage Camper photo booth at $750—thos…" at bounding box center [568, 326] width 823 height 59
copy p "$2,092.50"
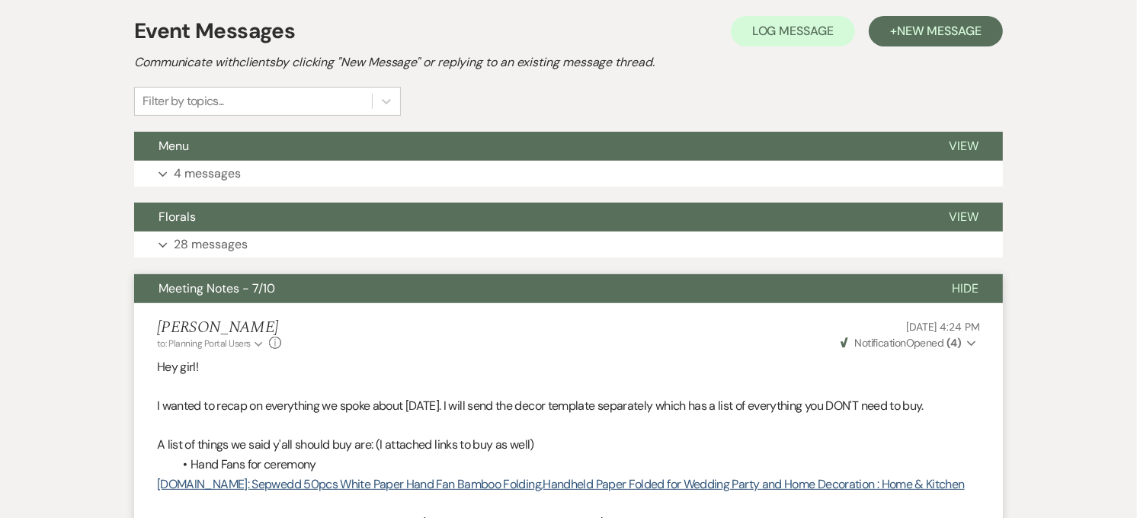
scroll to position [285, 0]
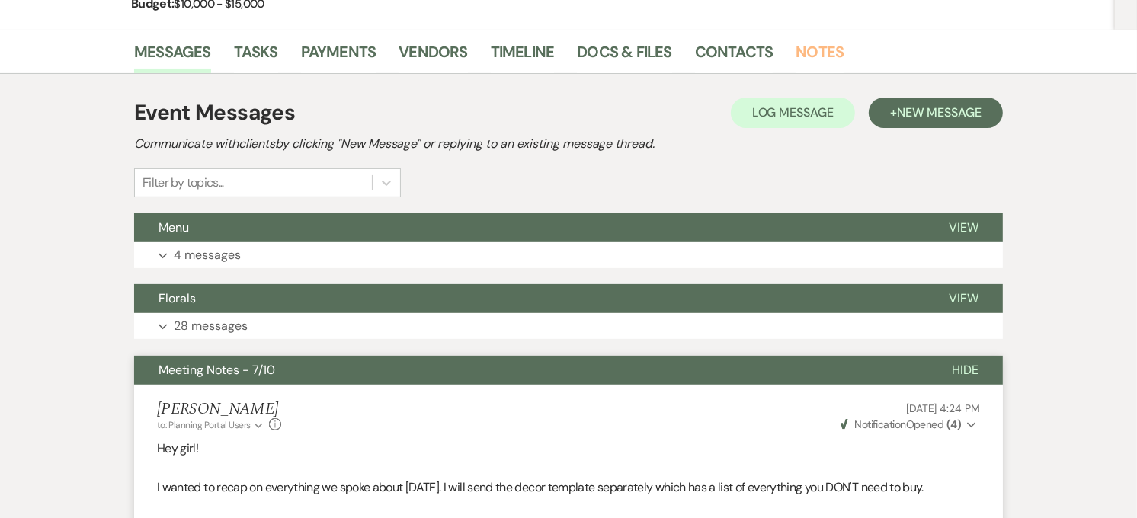
click at [801, 47] on link "Notes" at bounding box center [820, 57] width 48 height 34
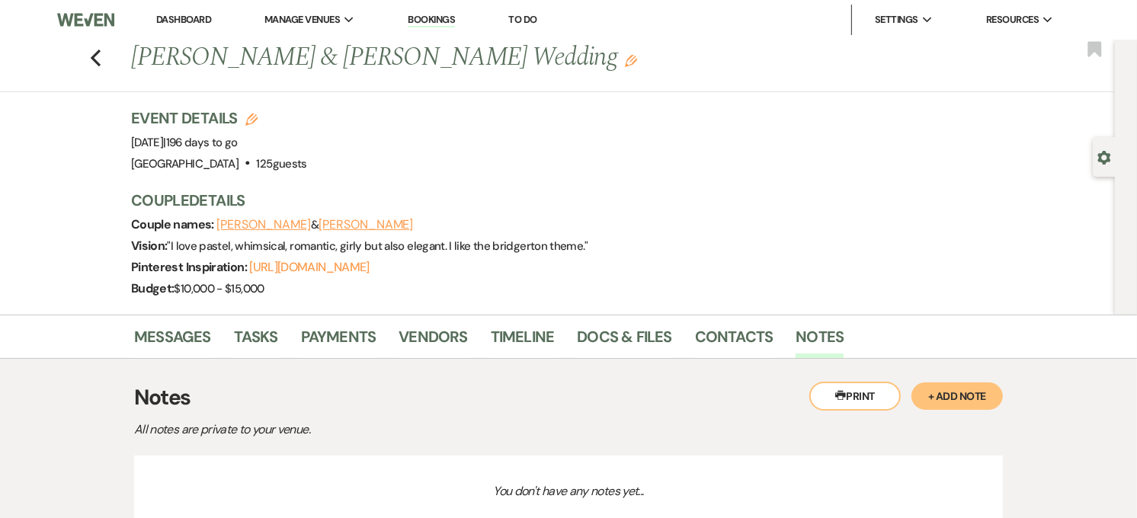
click at [178, 20] on link "Dashboard" at bounding box center [183, 19] width 55 height 13
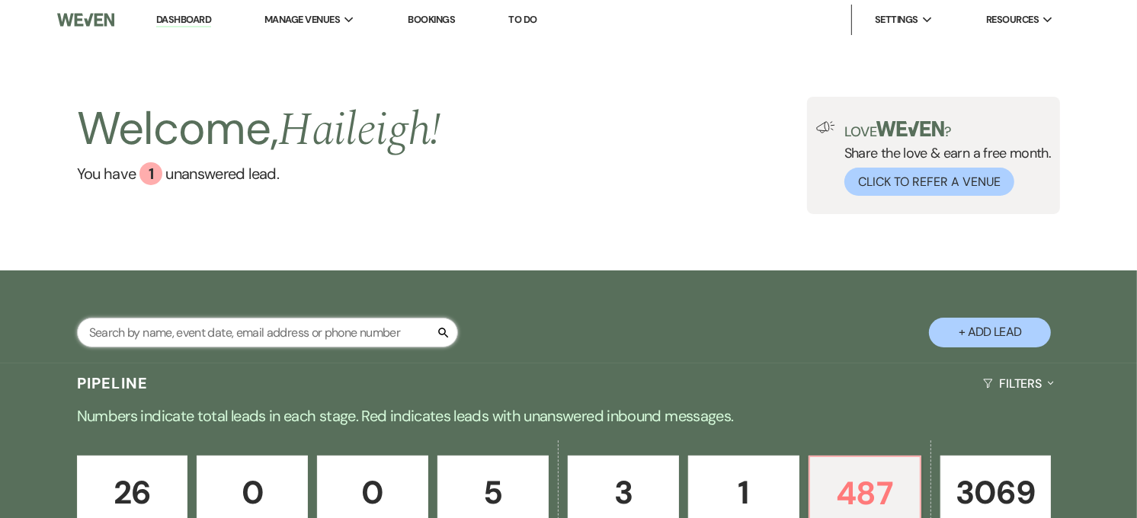
click at [177, 333] on input "text" at bounding box center [267, 333] width 381 height 30
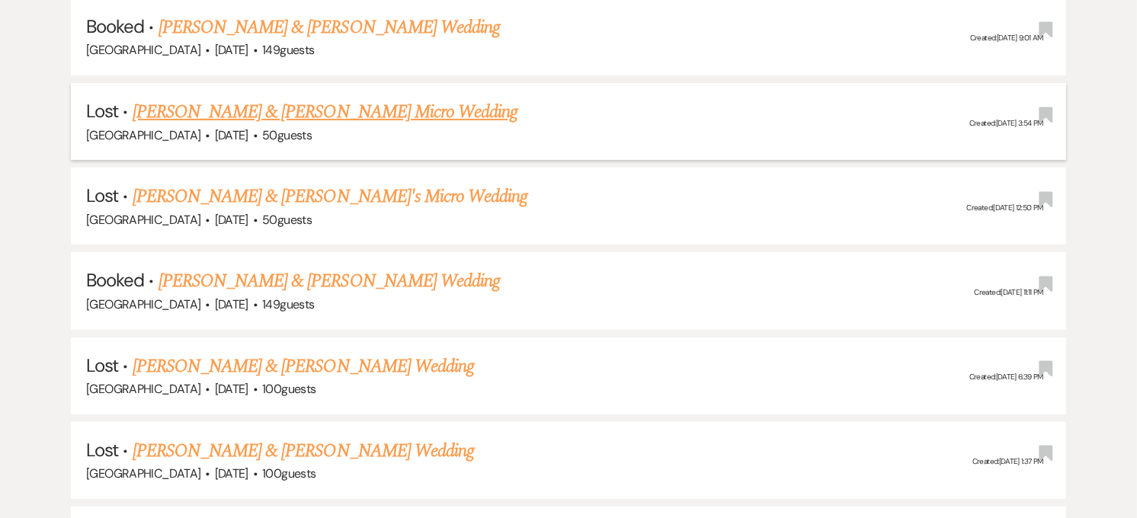
scroll to position [423, 0]
type input "[PERSON_NAME]"
click at [341, 34] on link "[PERSON_NAME] & [PERSON_NAME] Wedding" at bounding box center [330, 26] width 342 height 27
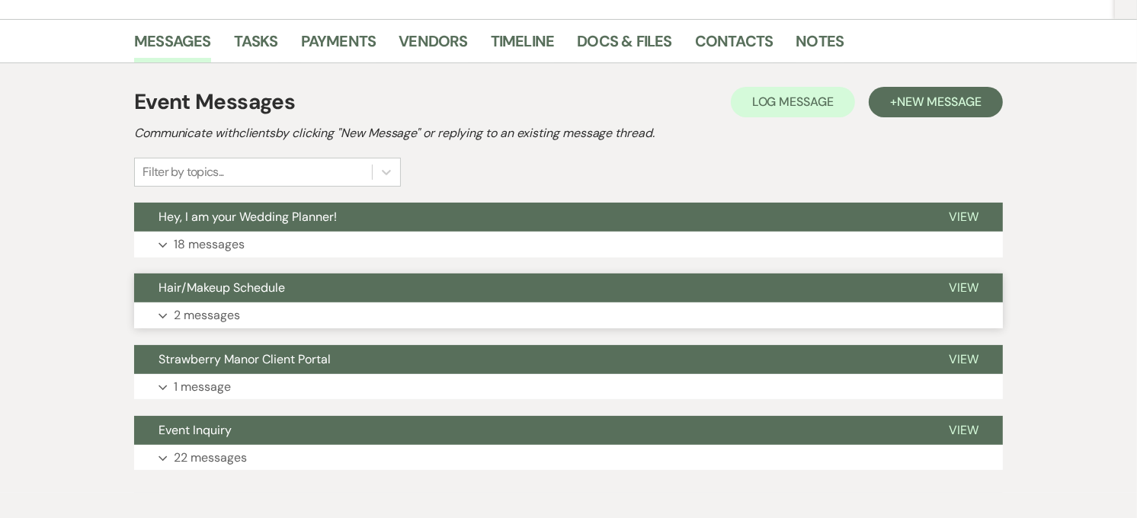
scroll to position [254, 0]
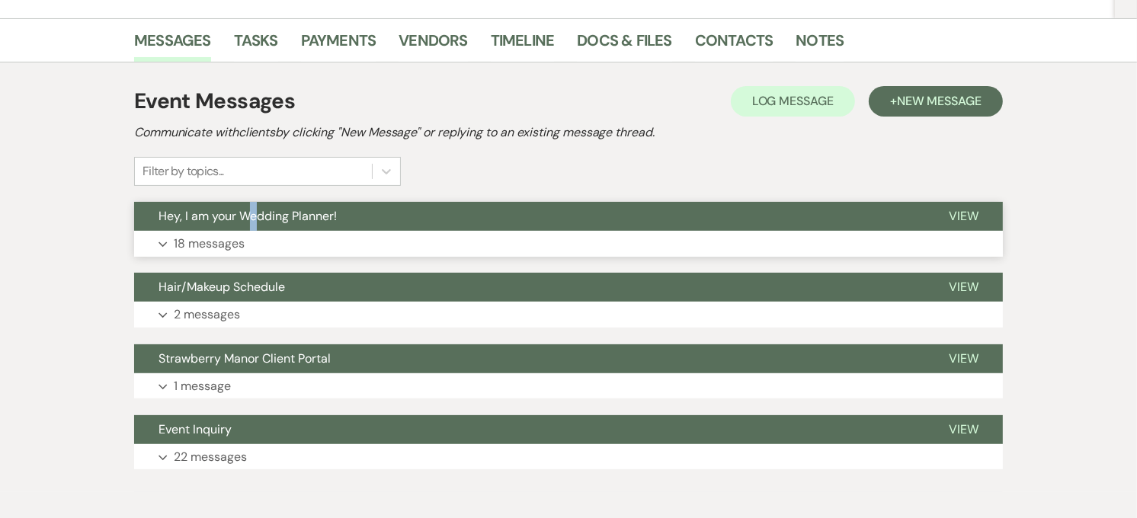
click at [253, 203] on div "Event Messages Log Log Message + New Message Communicate with clients by clicki…" at bounding box center [568, 278] width 869 height 400
click at [253, 202] on button "Hey, I am your Wedding Planner!" at bounding box center [529, 216] width 791 height 29
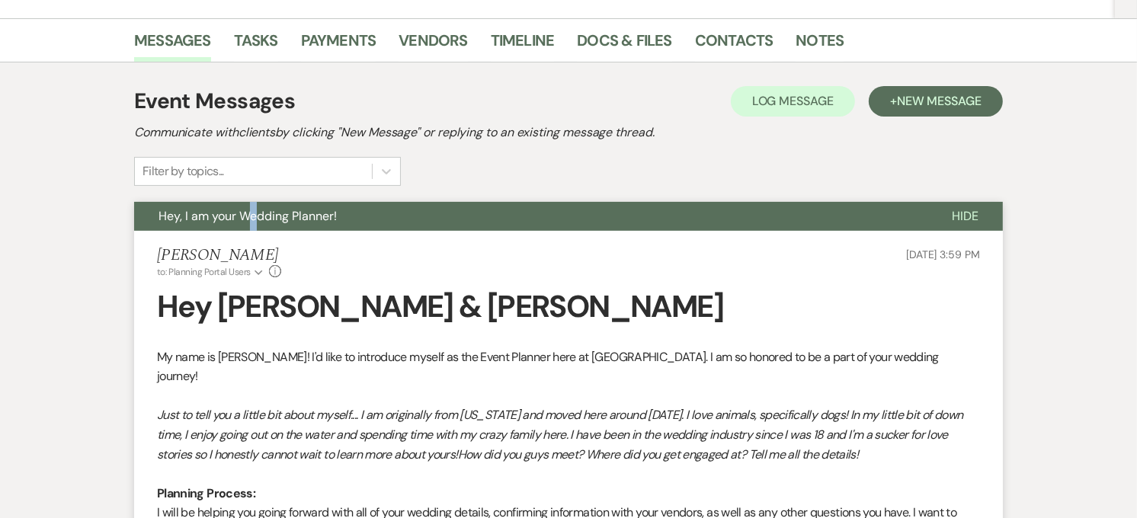
click at [252, 210] on span "Hey, I am your Wedding Planner!" at bounding box center [248, 216] width 178 height 16
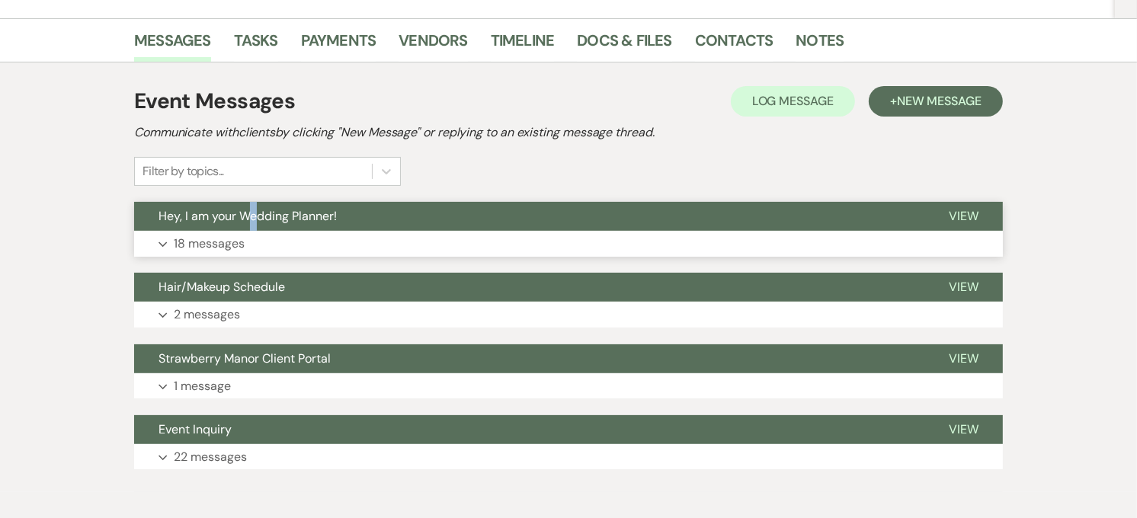
click at [252, 210] on span "Hey, I am your Wedding Planner!" at bounding box center [248, 216] width 178 height 16
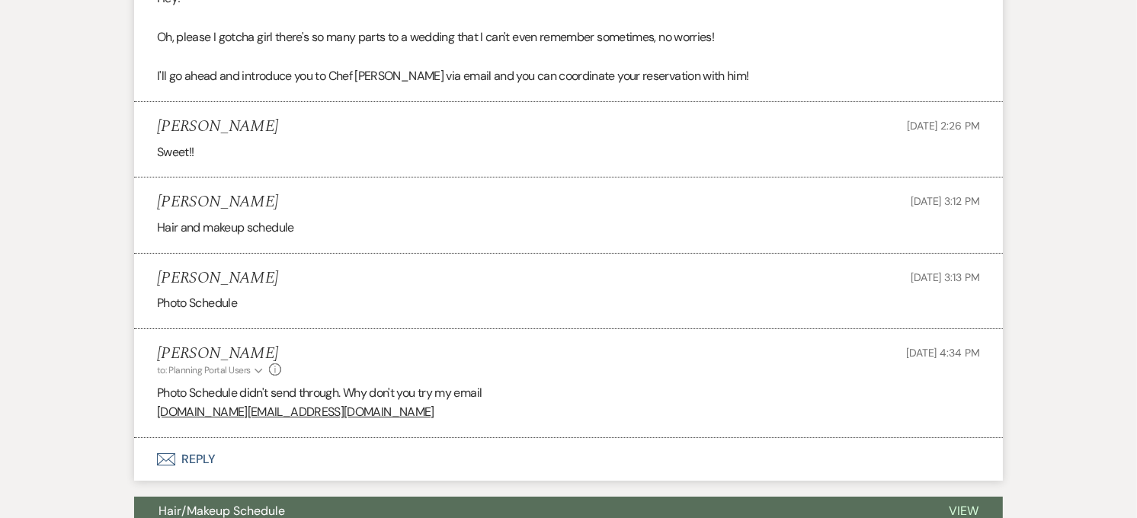
scroll to position [5167, 0]
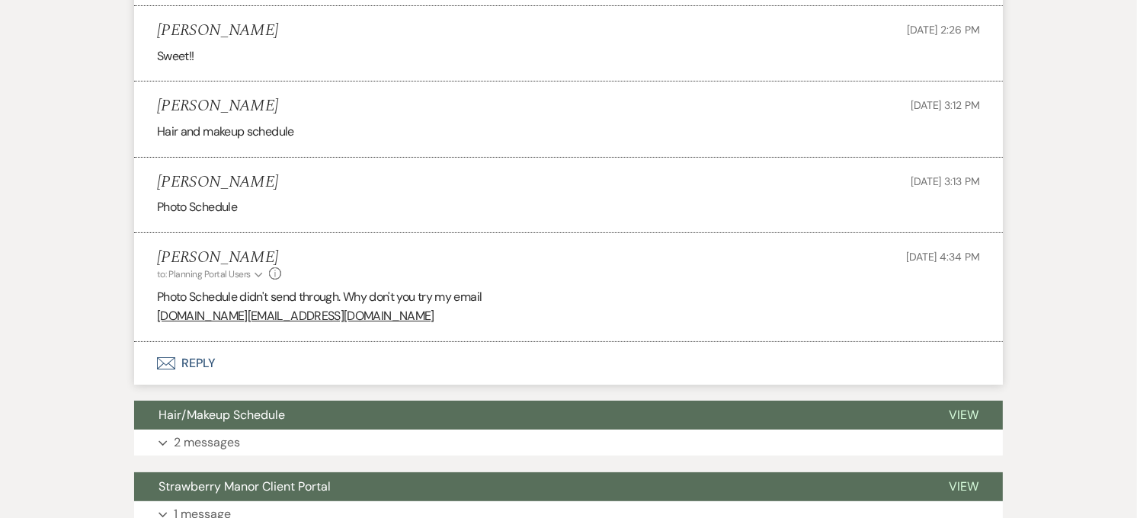
click at [496, 233] on li "[PERSON_NAME] [DATE] 3:13 PM Photo Schedule" at bounding box center [568, 195] width 869 height 75
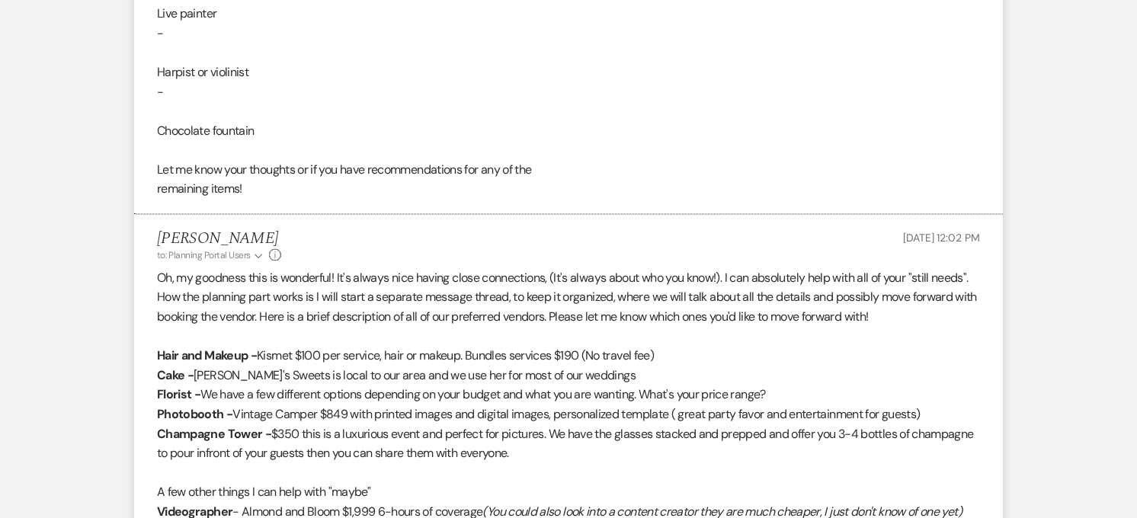
scroll to position [2456, 0]
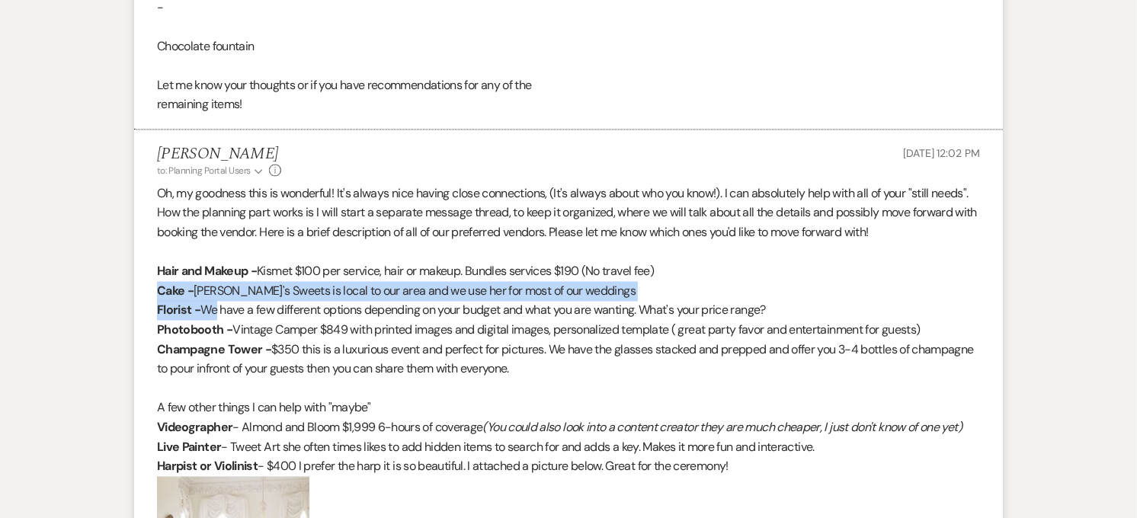
drag, startPoint x: 156, startPoint y: 292, endPoint x: 211, endPoint y: 307, distance: 57.7
click at [211, 307] on li "[PERSON_NAME] to: Planning Portal Users Expand Info [DATE] 12:02 PM Oh, my good…" at bounding box center [568, 466] width 869 height 672
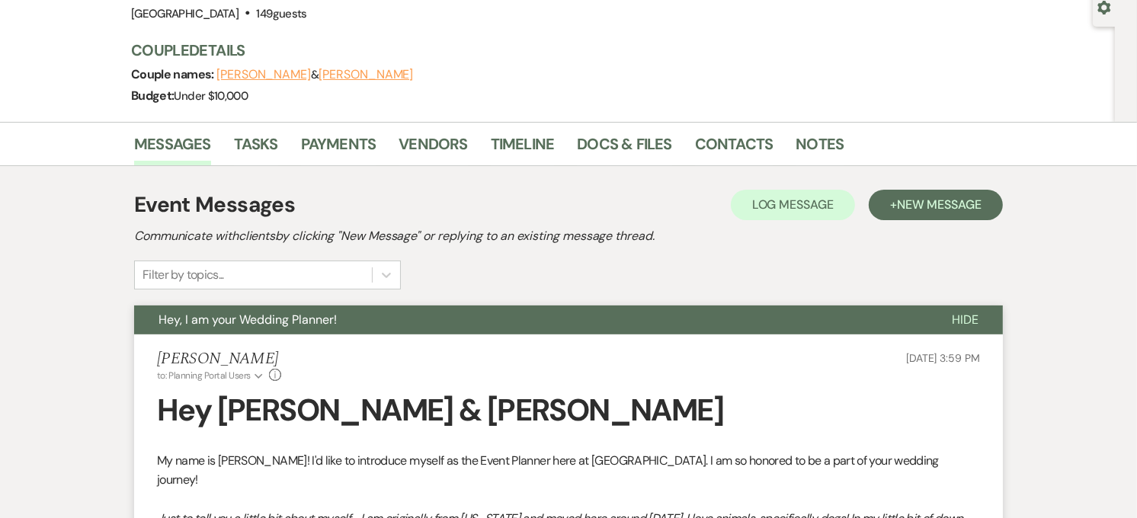
scroll to position [0, 0]
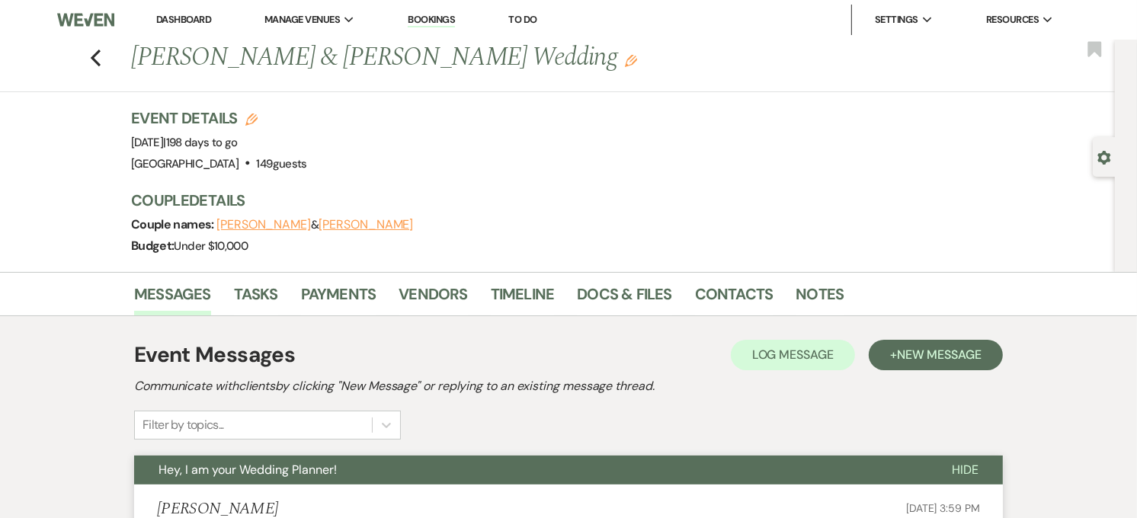
click at [177, 13] on link "Dashboard" at bounding box center [183, 19] width 55 height 13
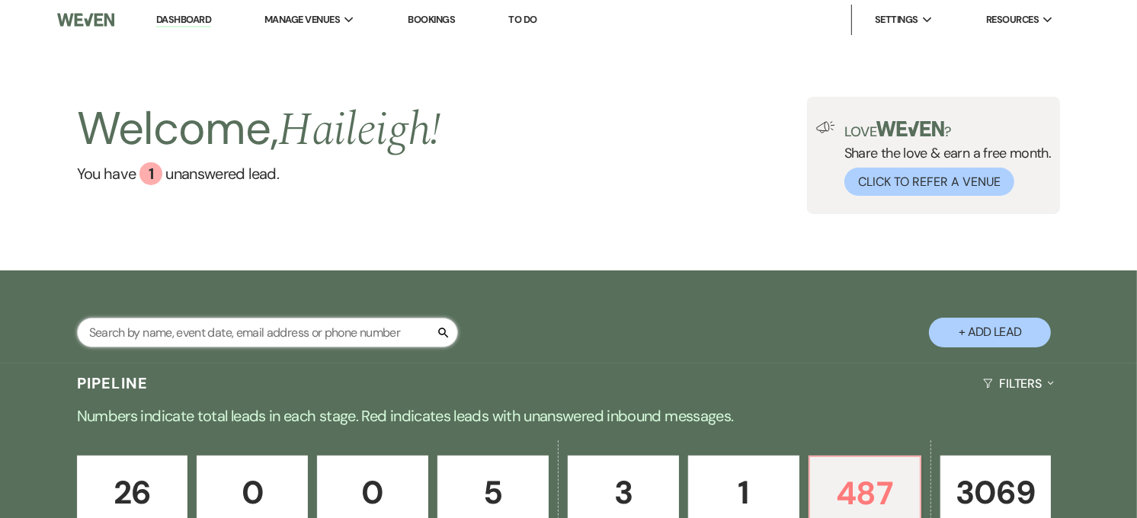
click at [237, 344] on input "text" at bounding box center [267, 333] width 381 height 30
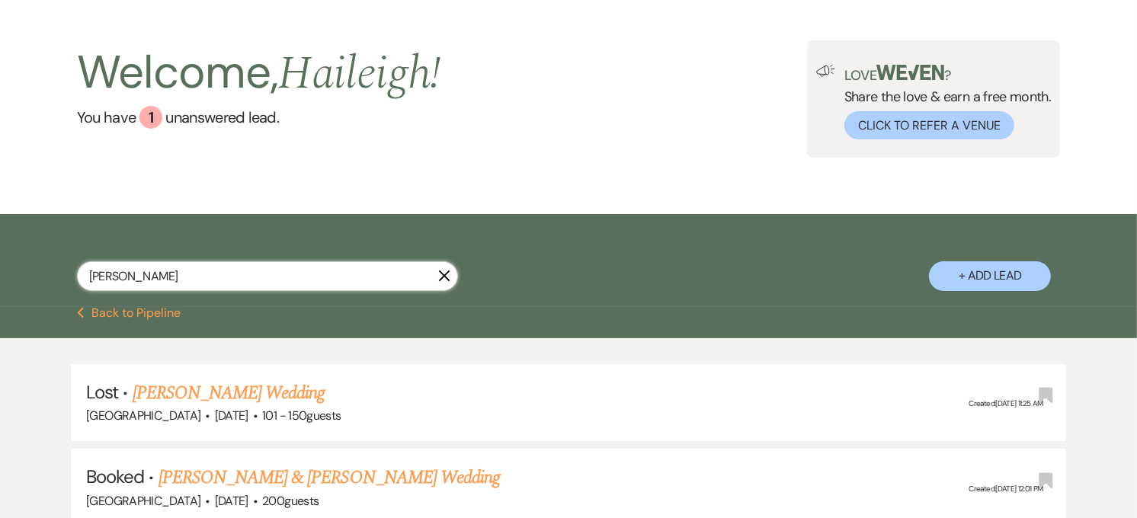
scroll to position [187, 0]
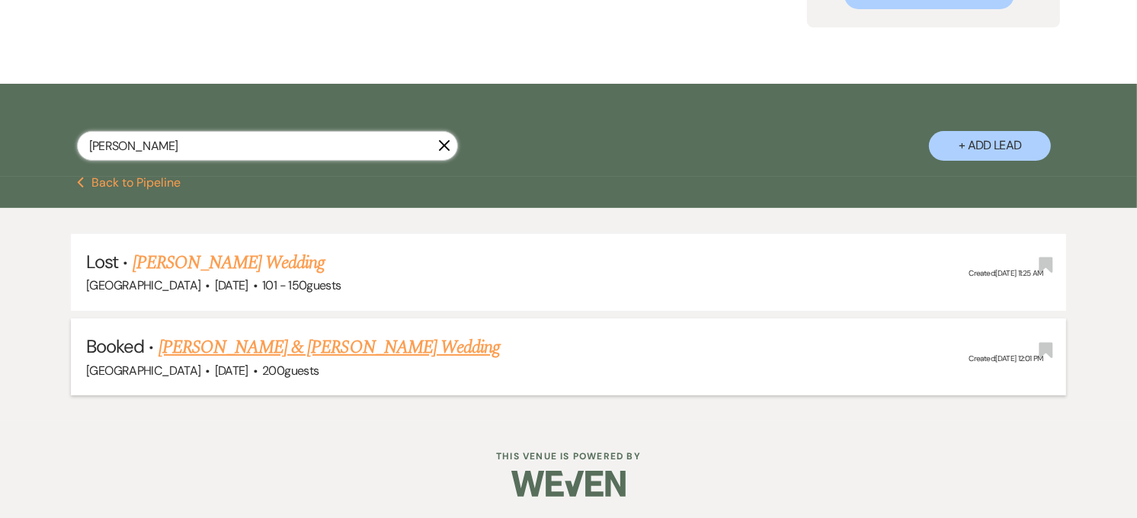
type input "[PERSON_NAME]"
click at [269, 348] on link "[PERSON_NAME] & [PERSON_NAME] Wedding" at bounding box center [330, 347] width 342 height 27
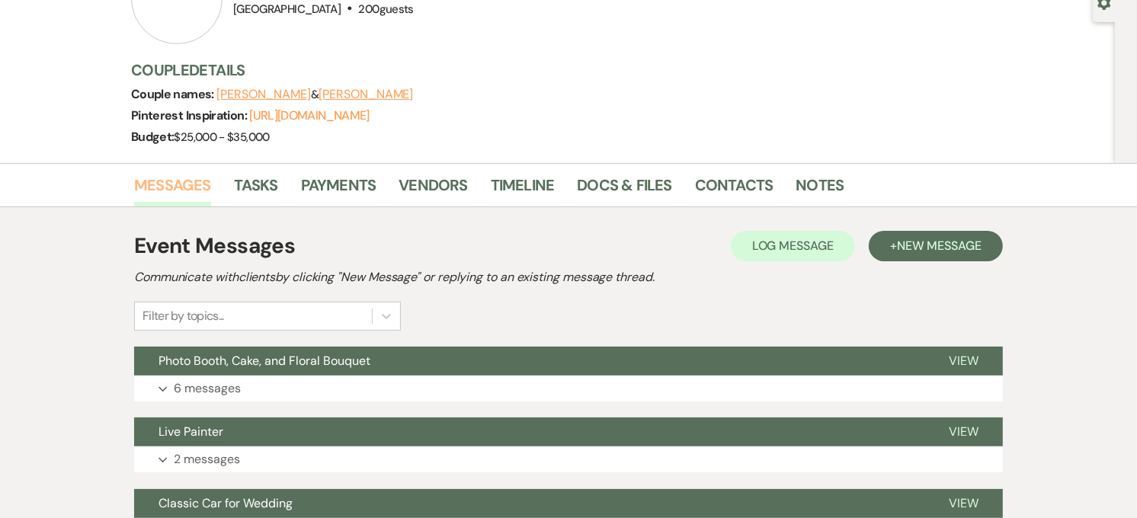
scroll to position [338, 0]
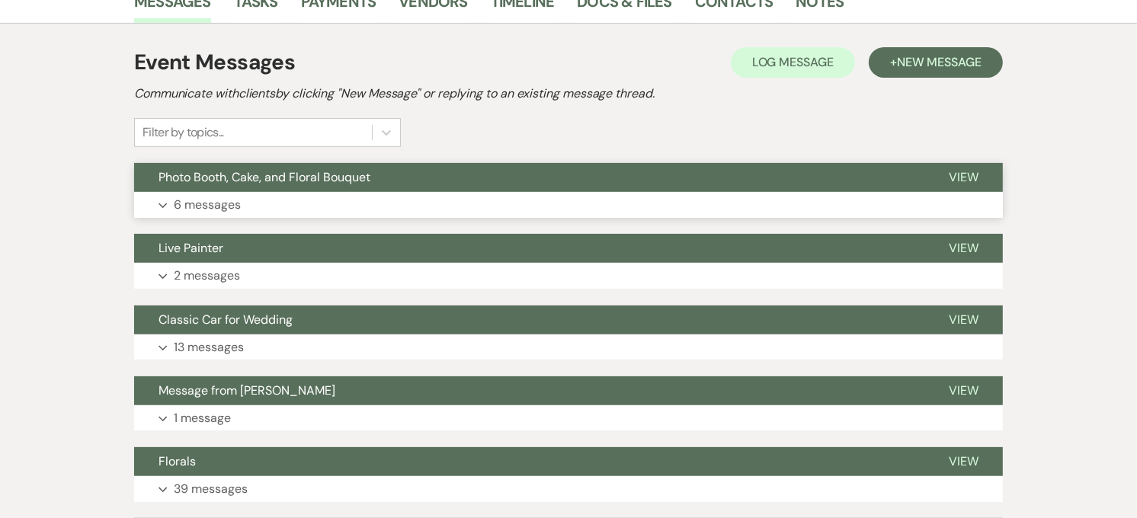
click at [257, 213] on button "Expand 6 messages" at bounding box center [568, 205] width 869 height 26
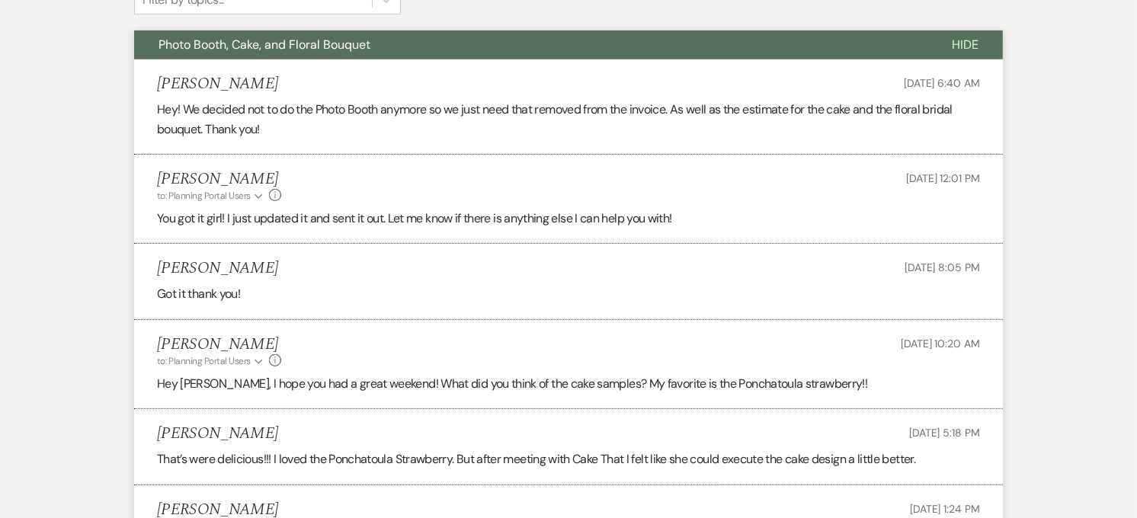
scroll to position [508, 0]
